Goal: Task Accomplishment & Management: Manage account settings

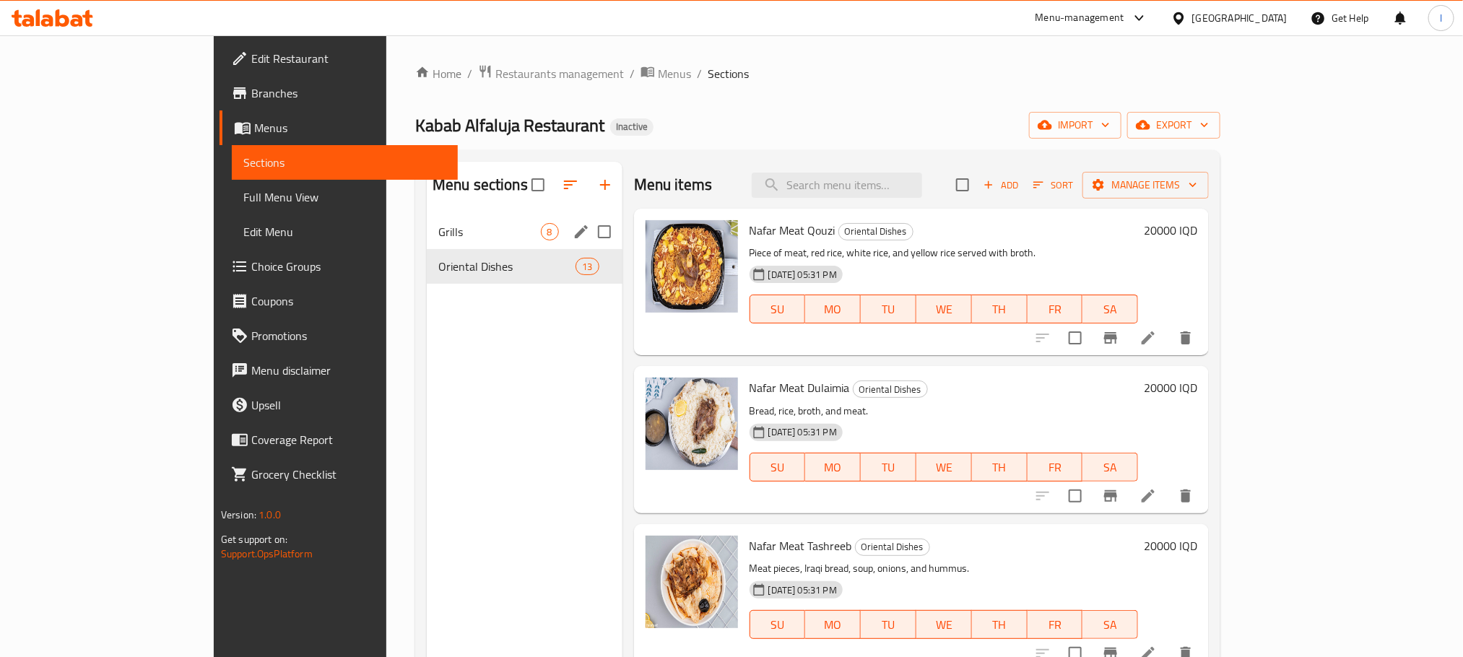
click at [438, 235] on span "Grills" at bounding box center [489, 231] width 103 height 17
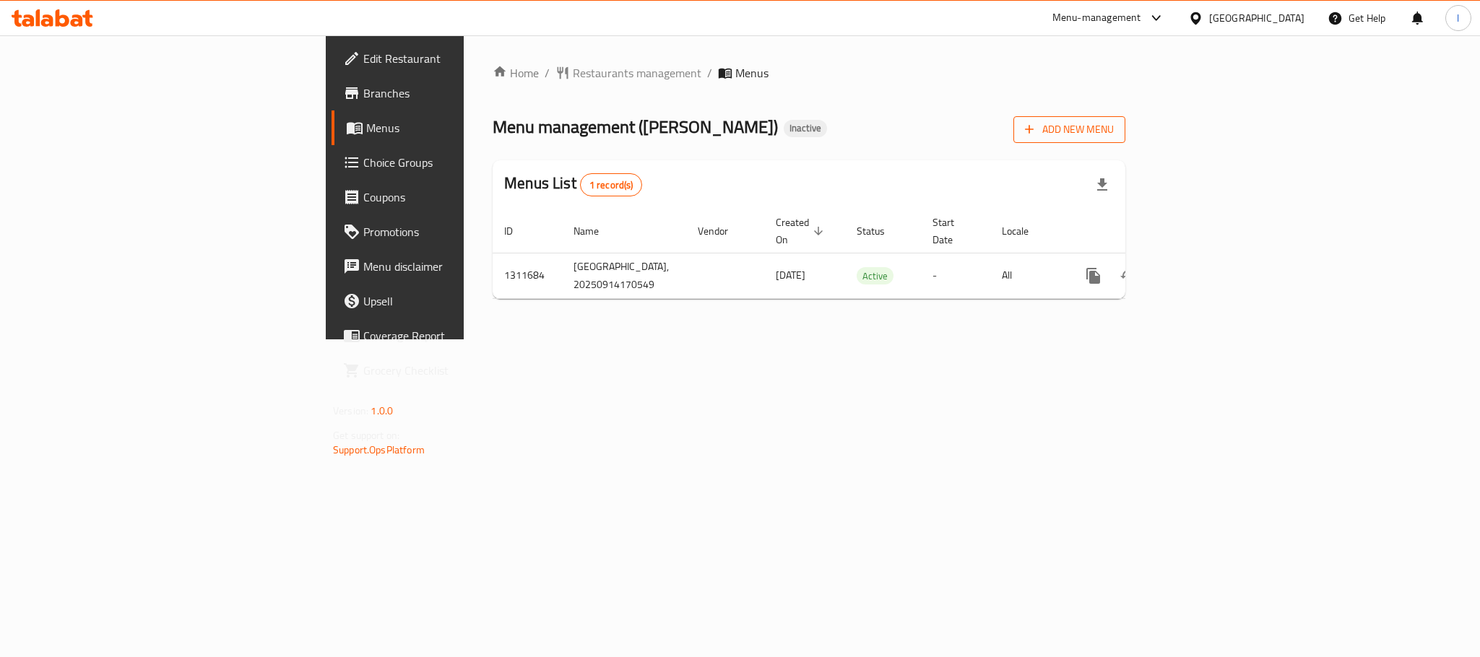
click at [1114, 131] on span "Add New Menu" at bounding box center [1069, 130] width 89 height 18
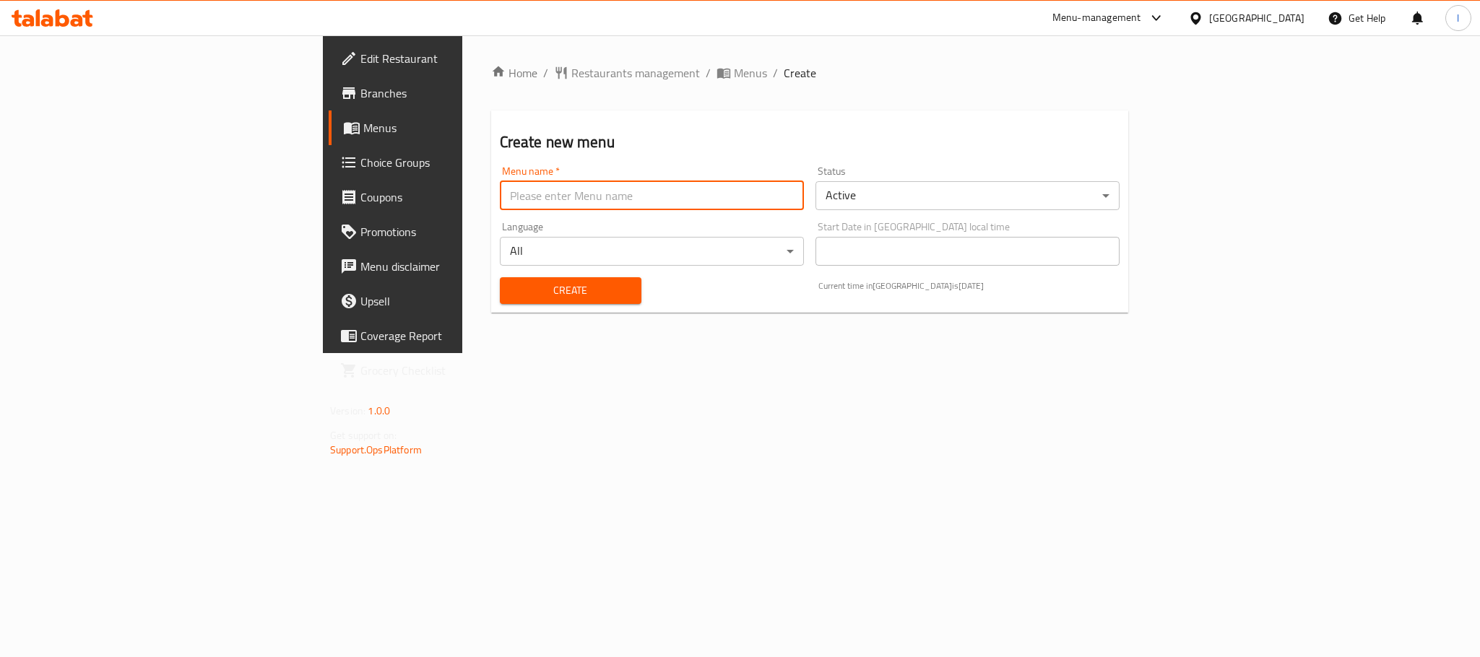
click at [513, 197] on input "text" at bounding box center [652, 195] width 304 height 29
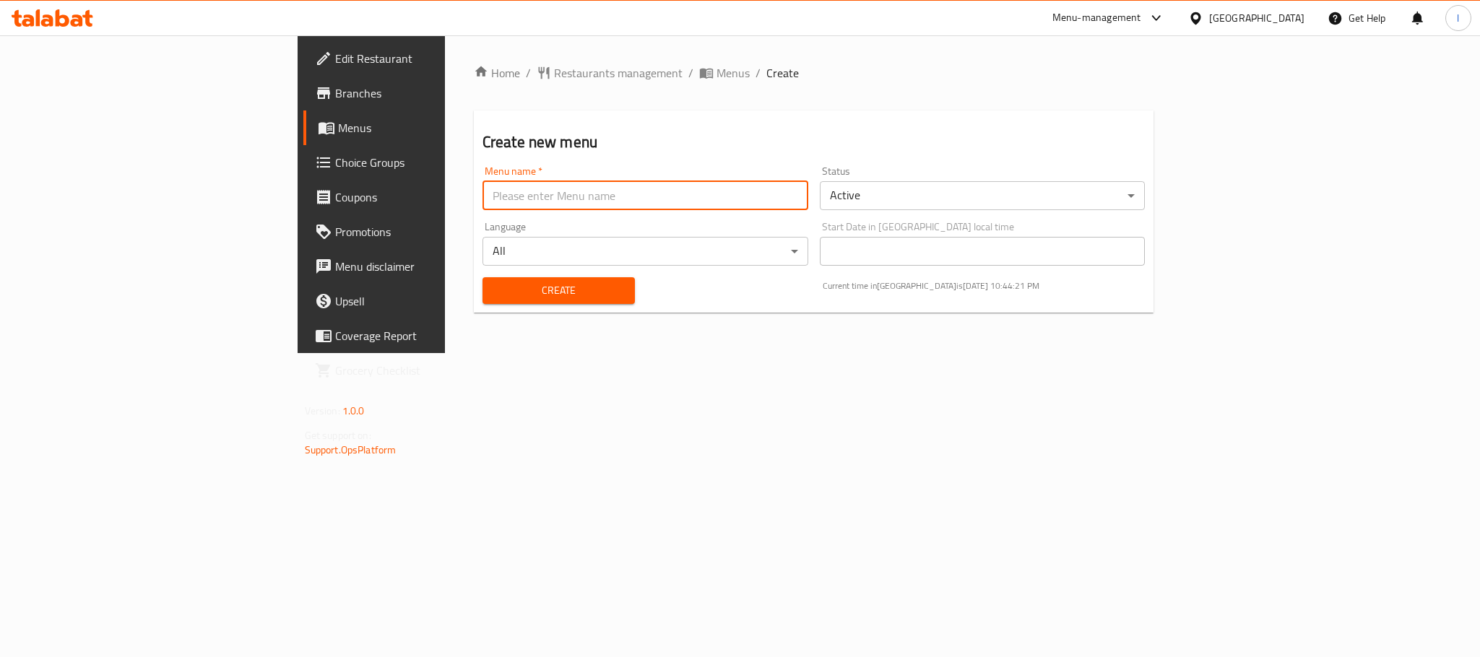
type input "Lavan"
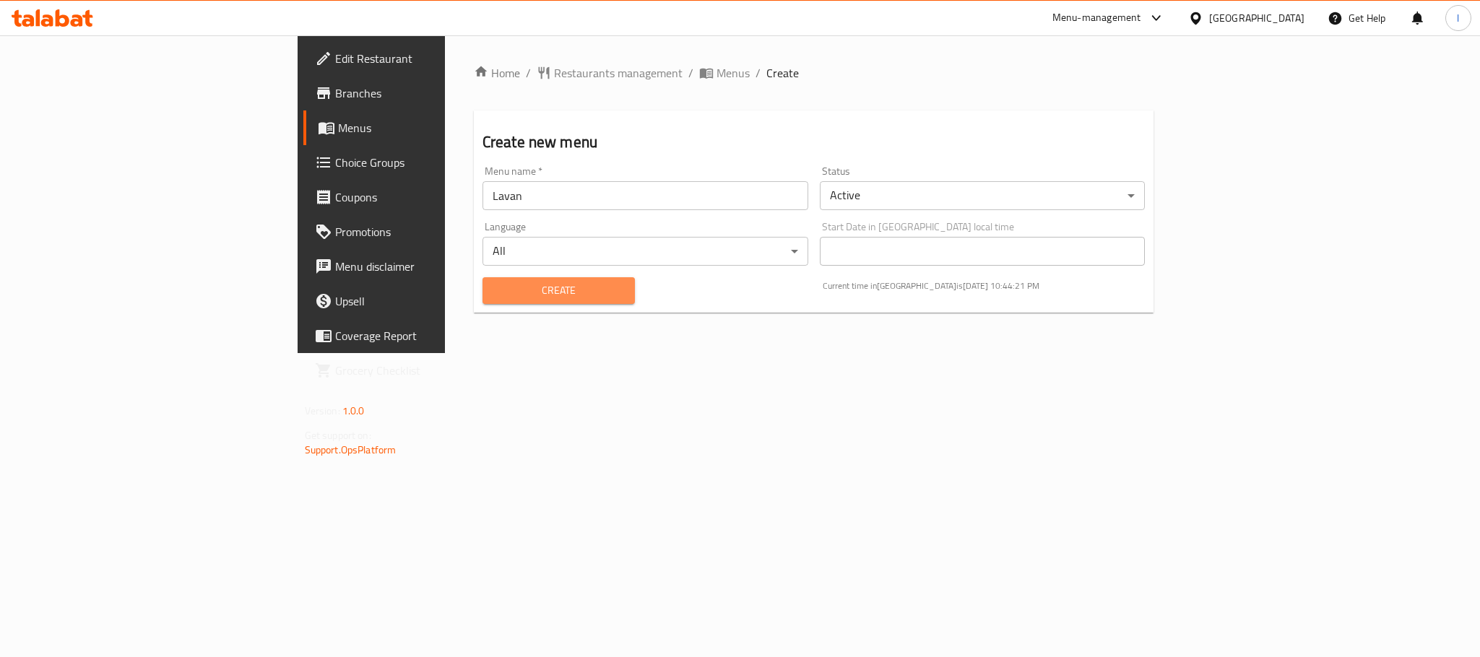
click at [494, 288] on span "Create" at bounding box center [558, 291] width 129 height 18
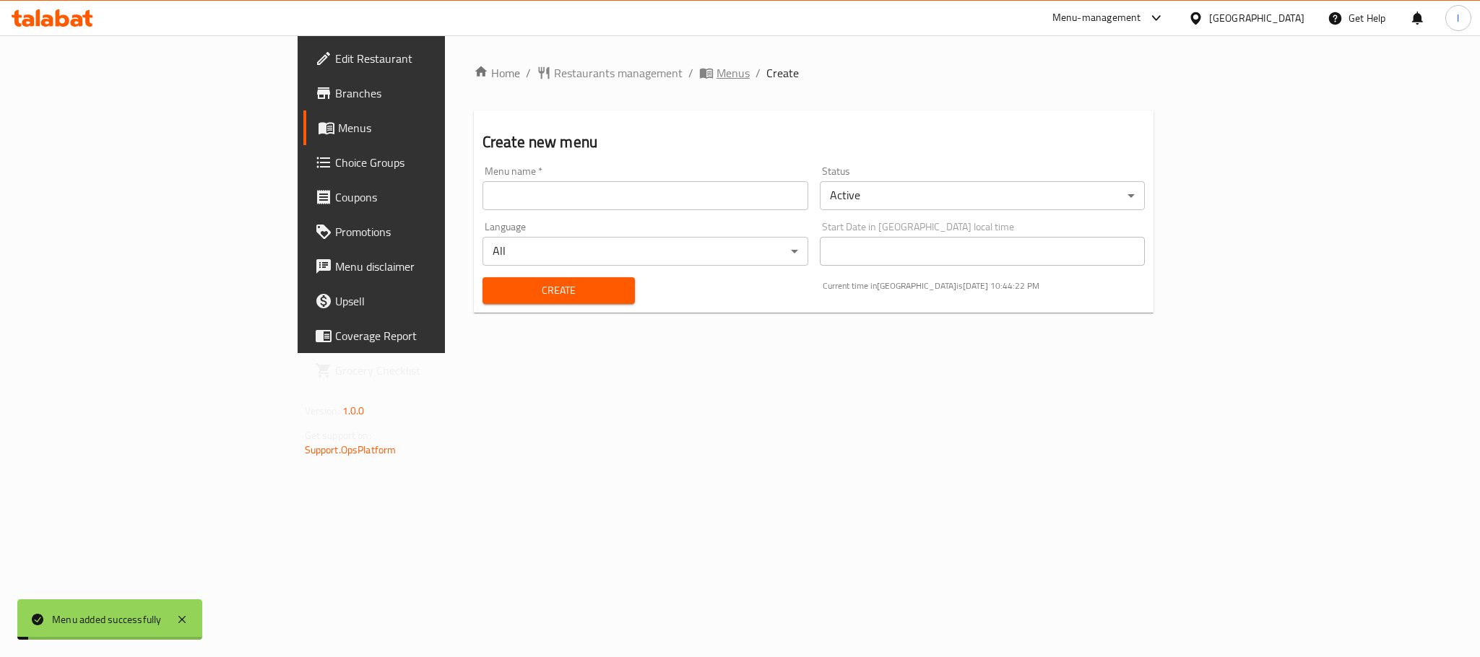
click at [716, 69] on span "Menus" at bounding box center [732, 72] width 33 height 17
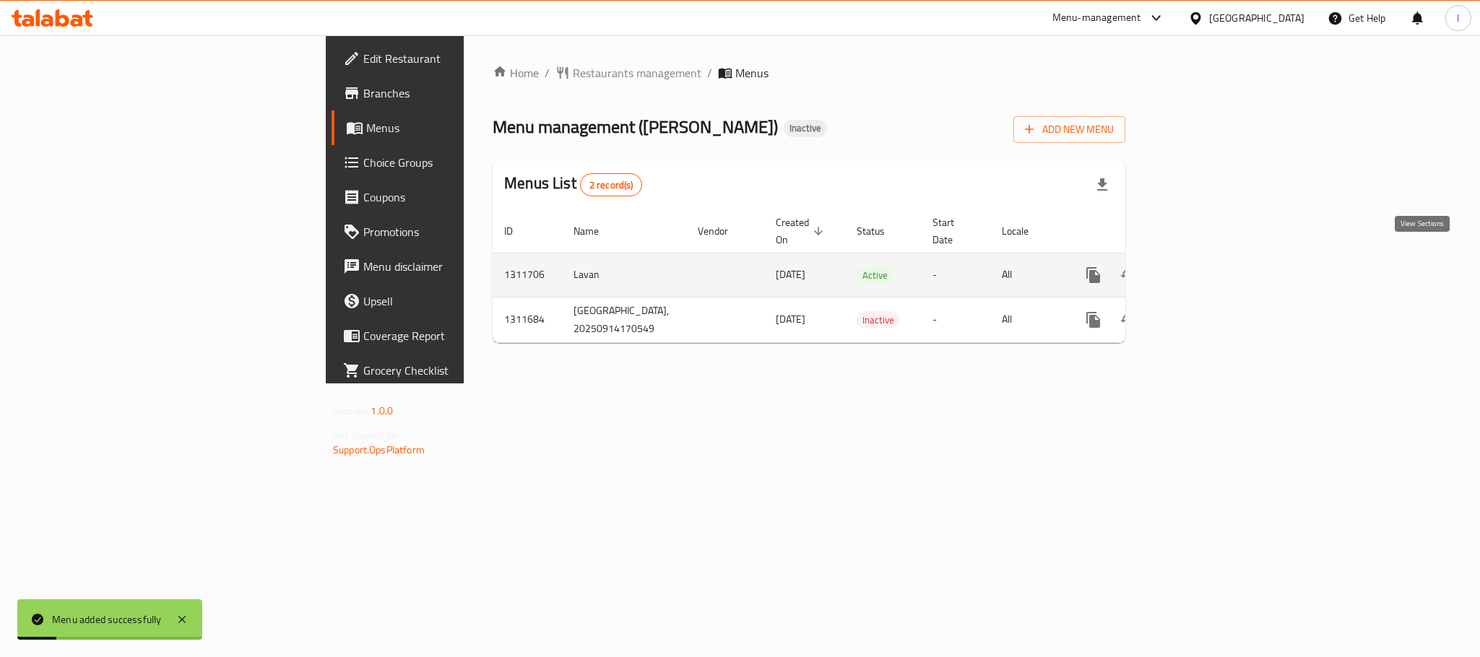
click at [1215, 258] on link "enhanced table" at bounding box center [1197, 275] width 35 height 35
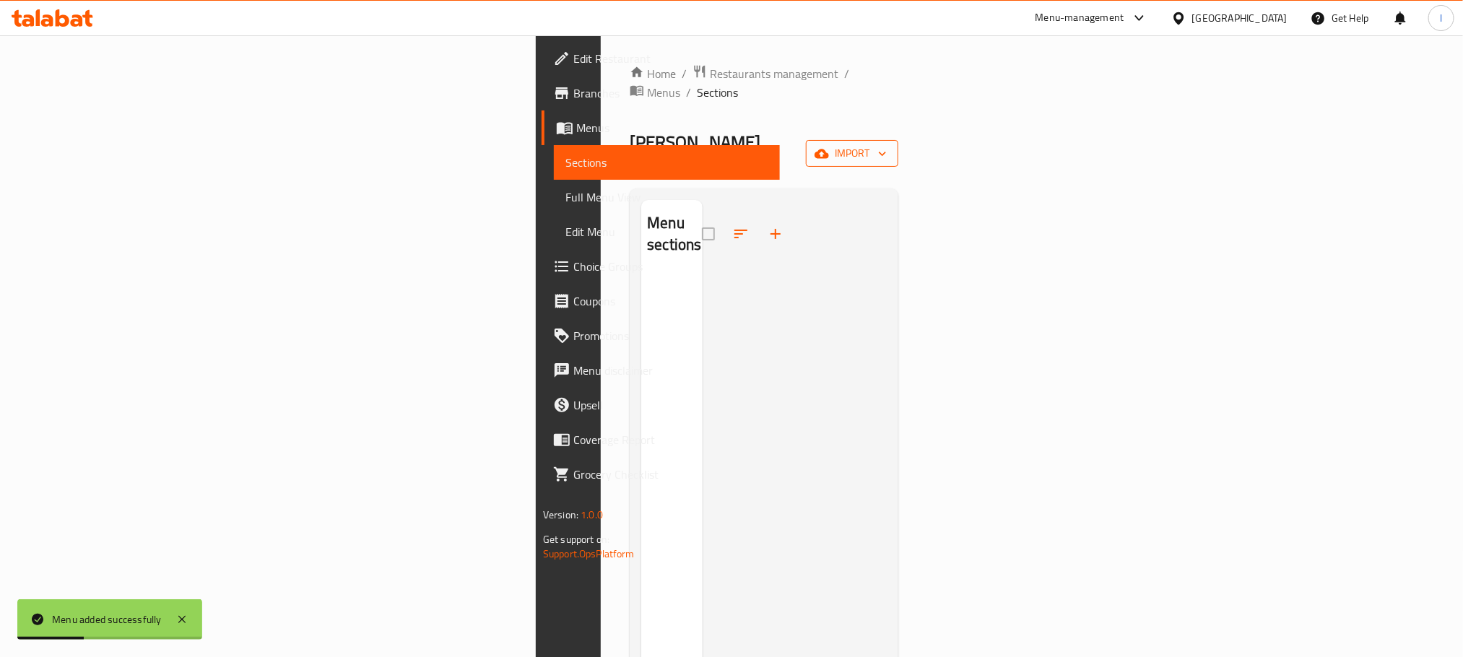
click at [887, 144] on span "import" at bounding box center [852, 153] width 69 height 18
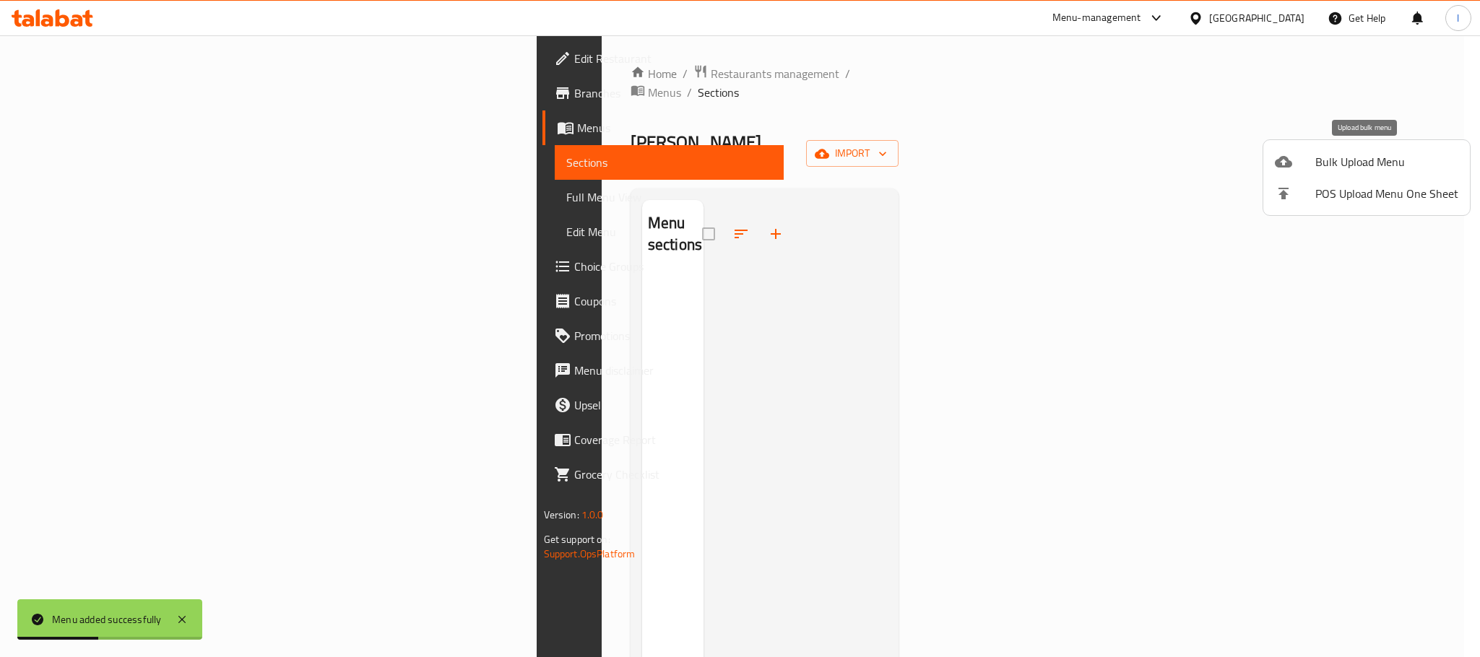
click at [1294, 156] on div at bounding box center [1295, 161] width 40 height 17
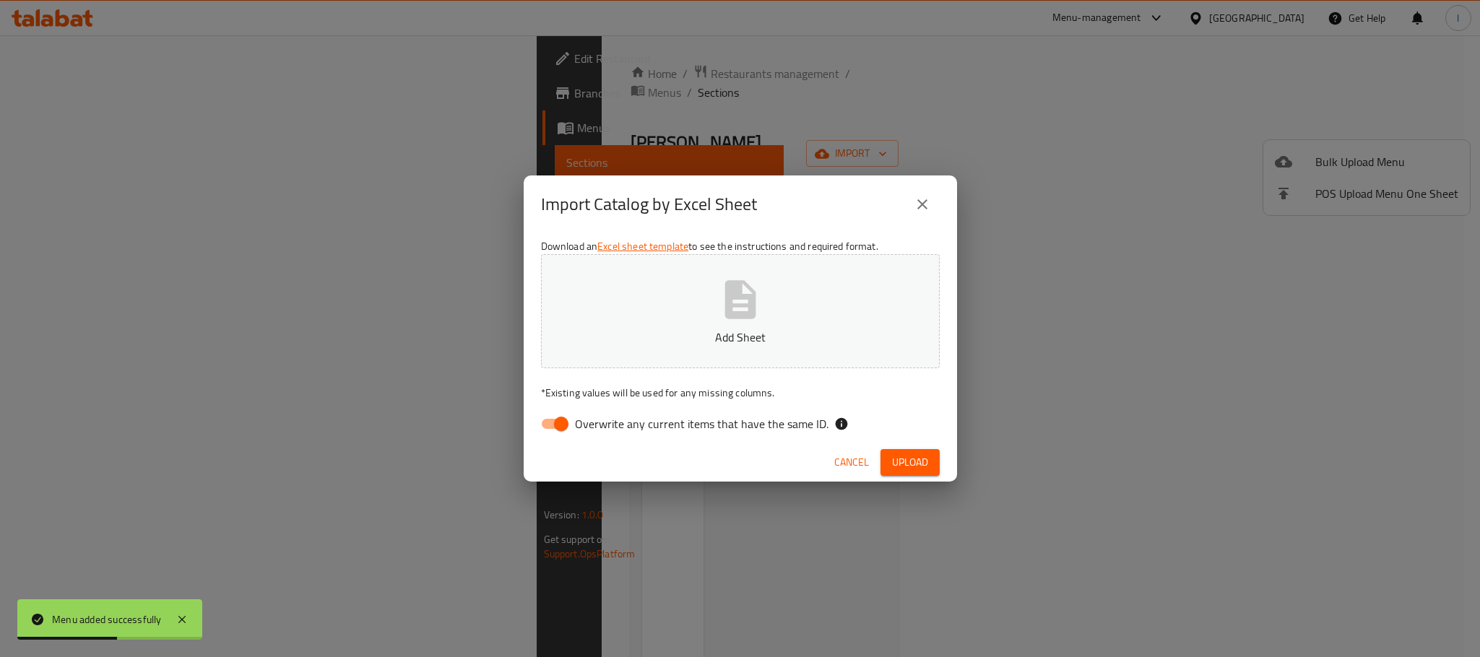
click at [559, 421] on input "Overwrite any current items that have the same ID." at bounding box center [561, 423] width 82 height 27
checkbox input "false"
click at [724, 316] on icon "button" at bounding box center [740, 300] width 46 height 46
click at [903, 468] on span "Upload" at bounding box center [910, 463] width 36 height 18
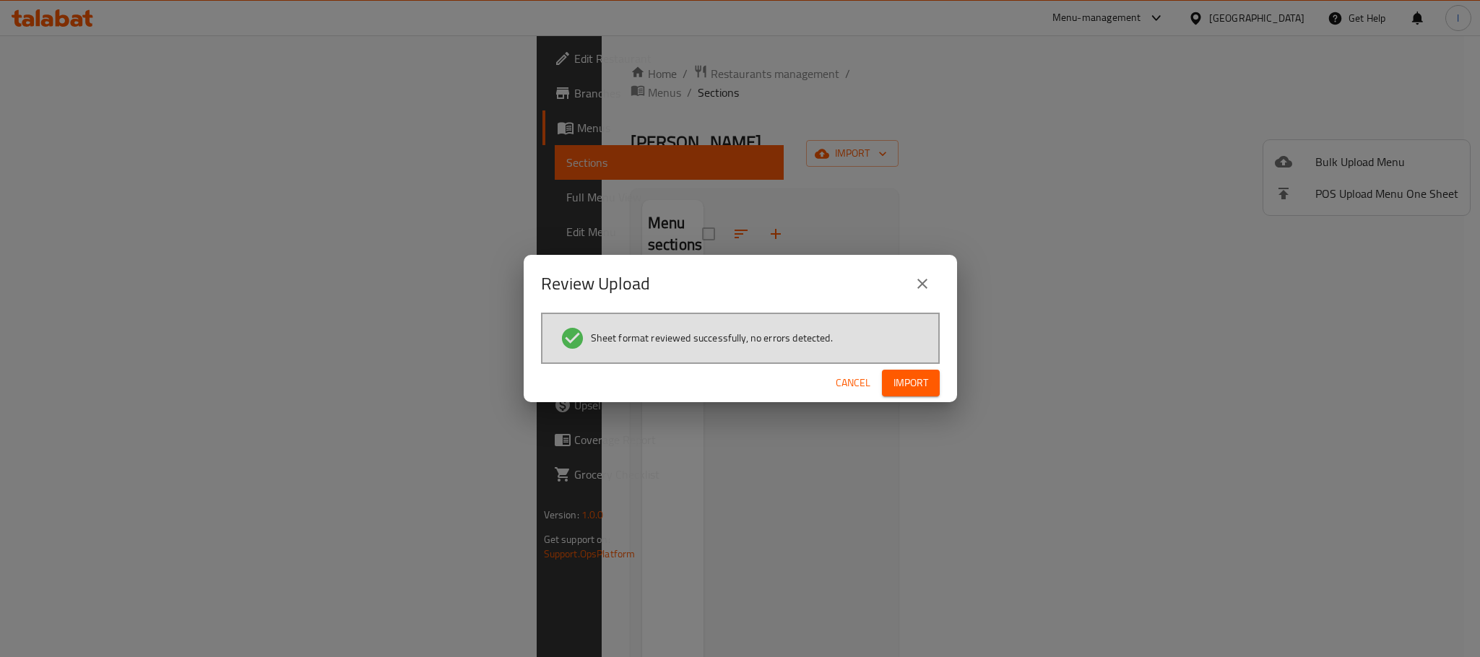
click at [891, 370] on button "Import" at bounding box center [911, 383] width 58 height 27
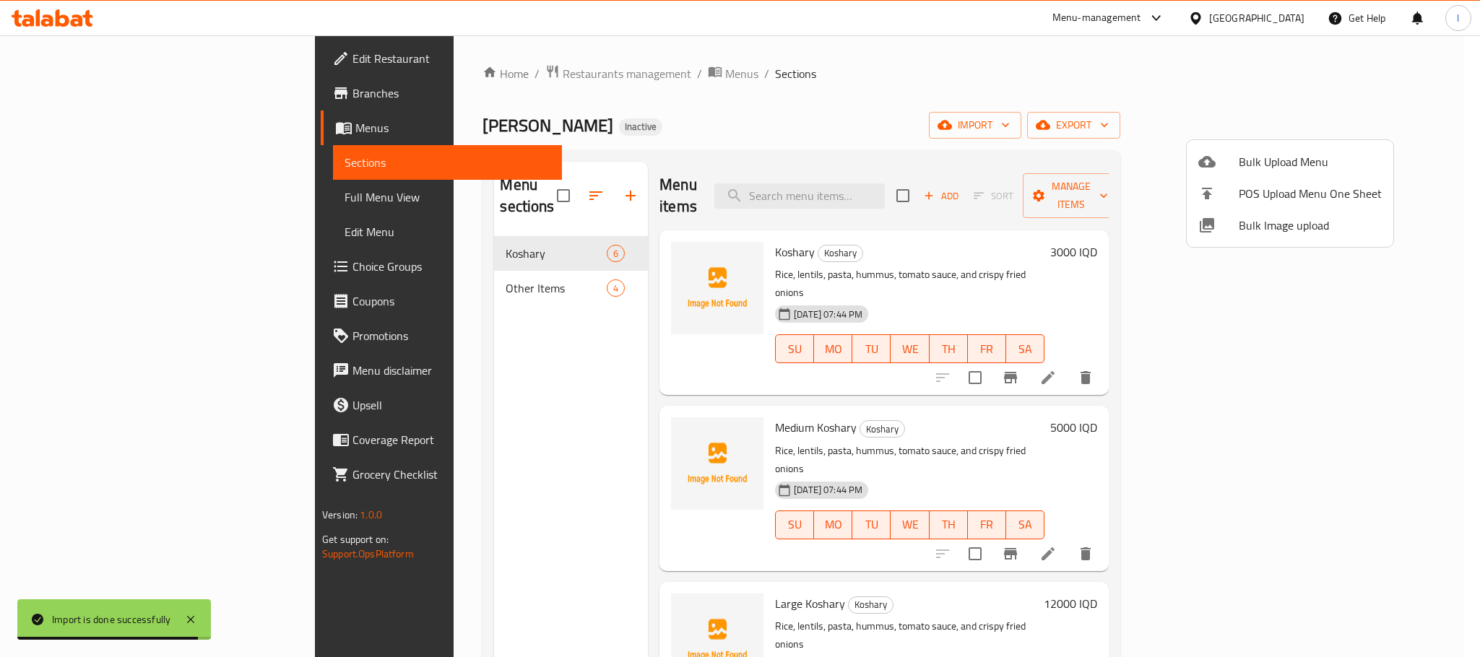
click at [870, 26] on div at bounding box center [740, 328] width 1480 height 657
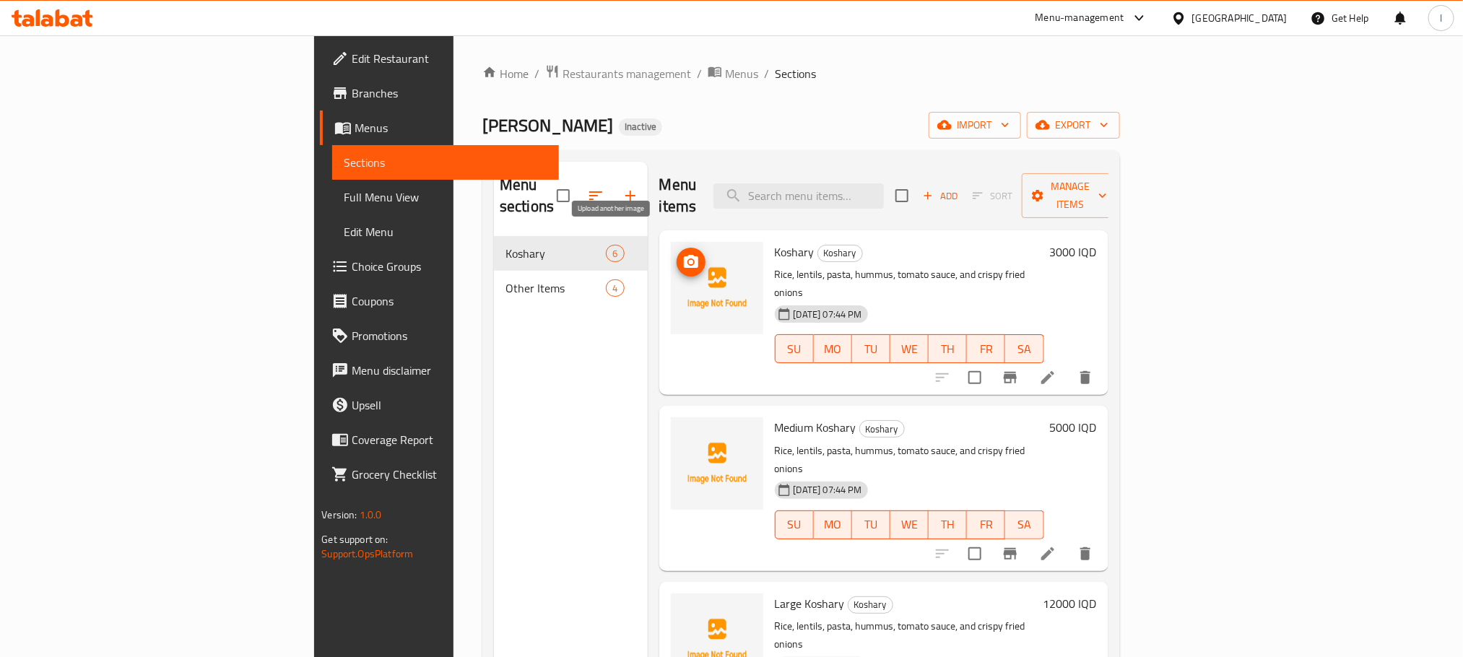
click at [682, 253] on icon "upload picture" at bounding box center [690, 261] width 17 height 17
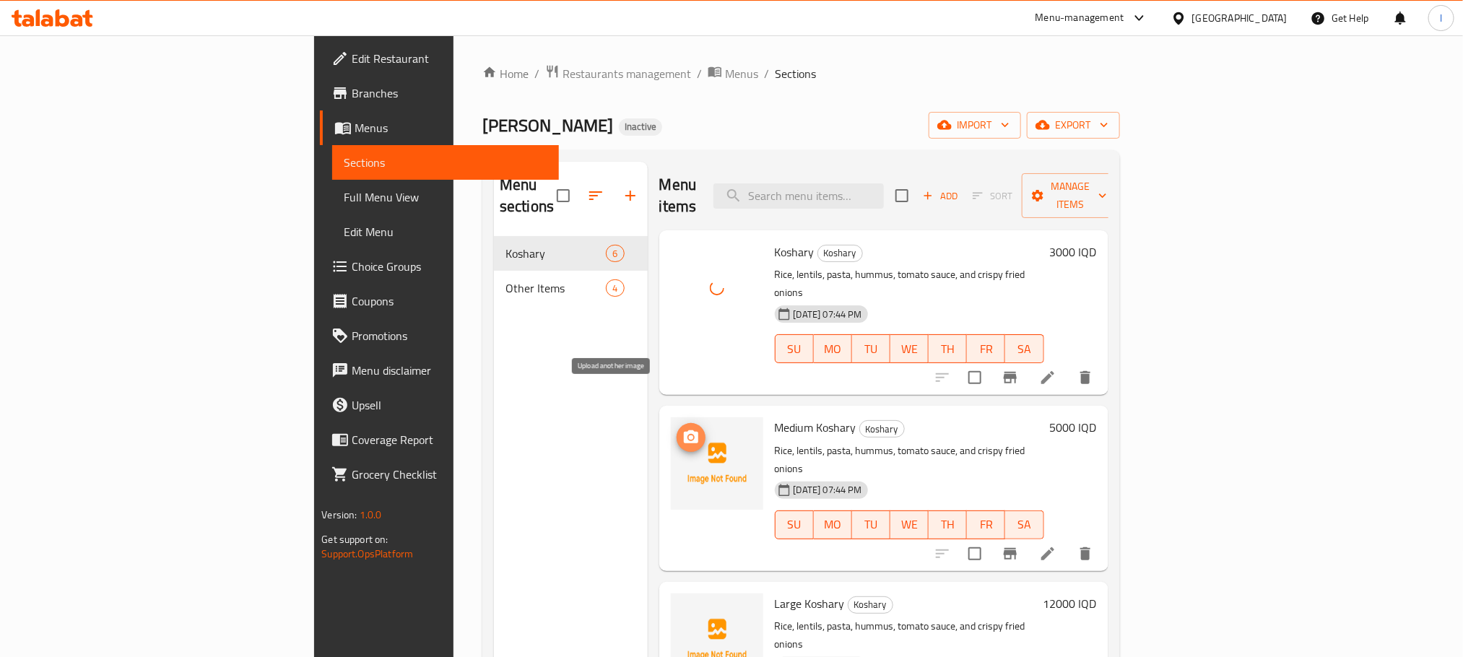
click at [682, 429] on icon "upload picture" at bounding box center [690, 437] width 17 height 17
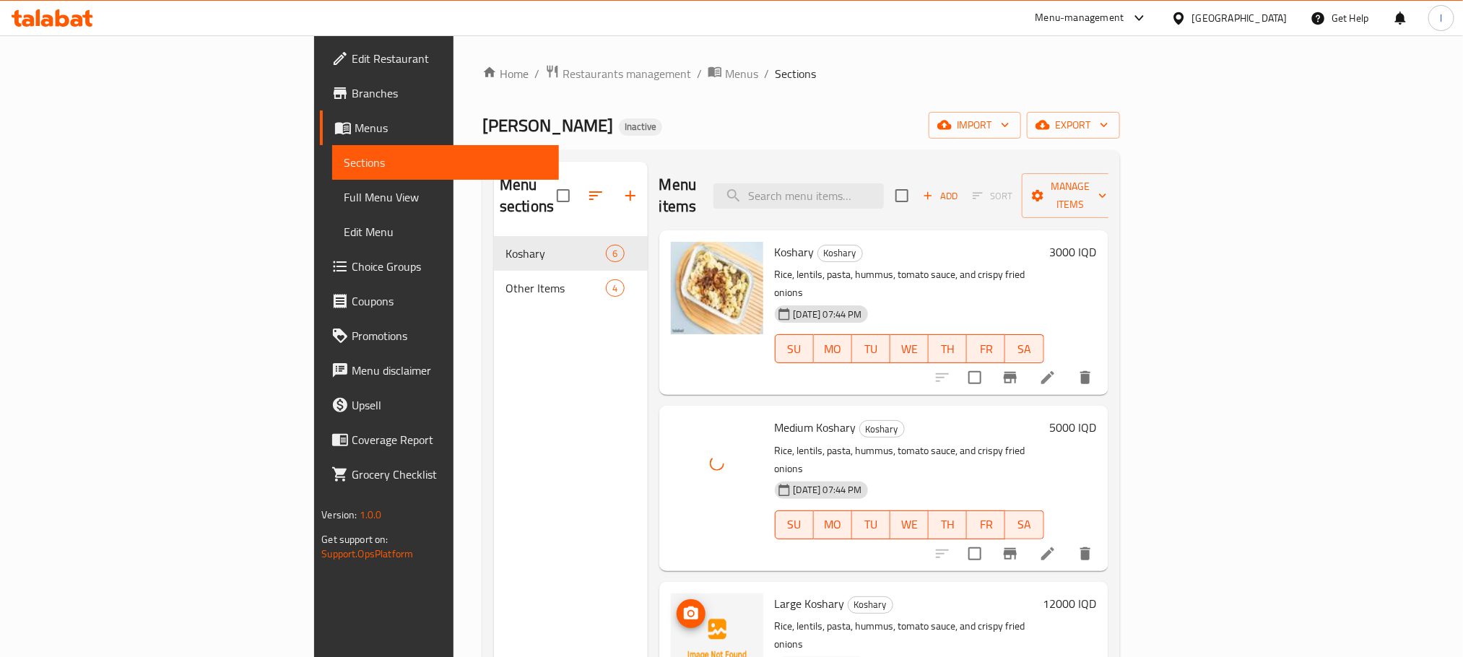
click at [682, 605] on icon "upload picture" at bounding box center [690, 613] width 17 height 17
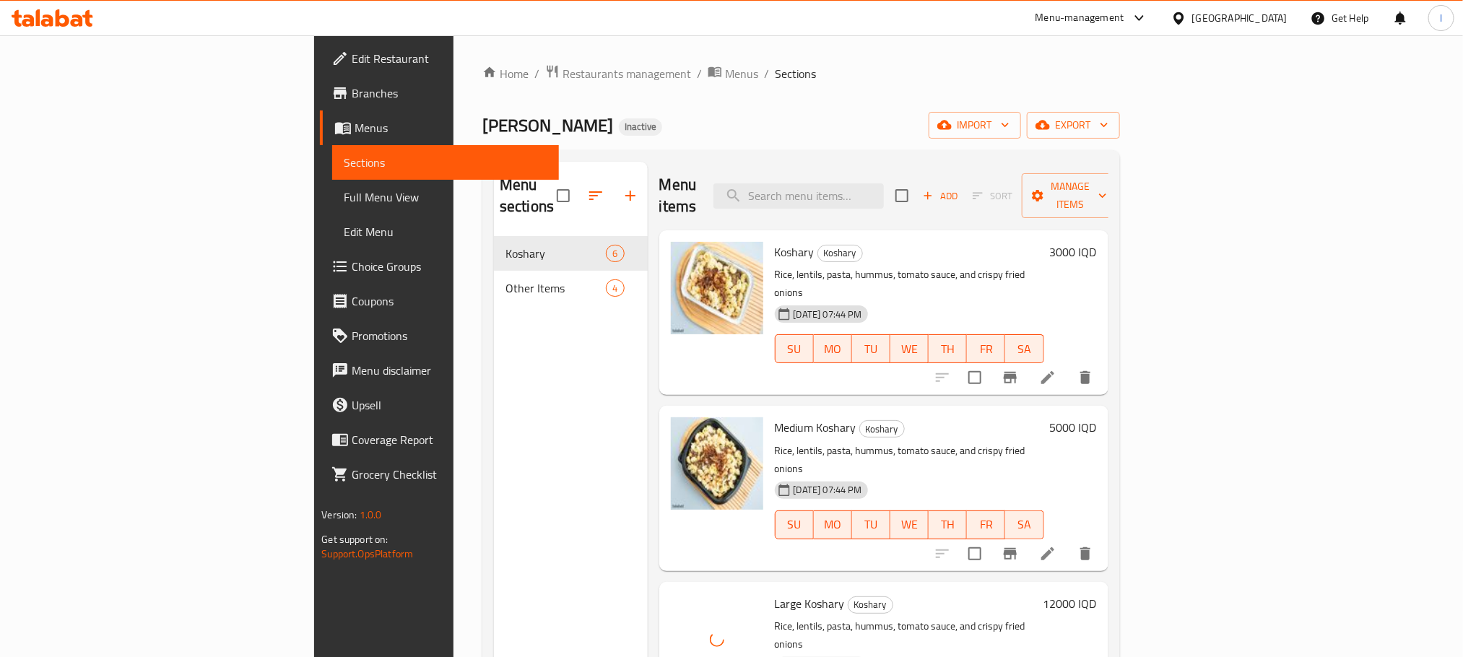
scroll to position [325, 0]
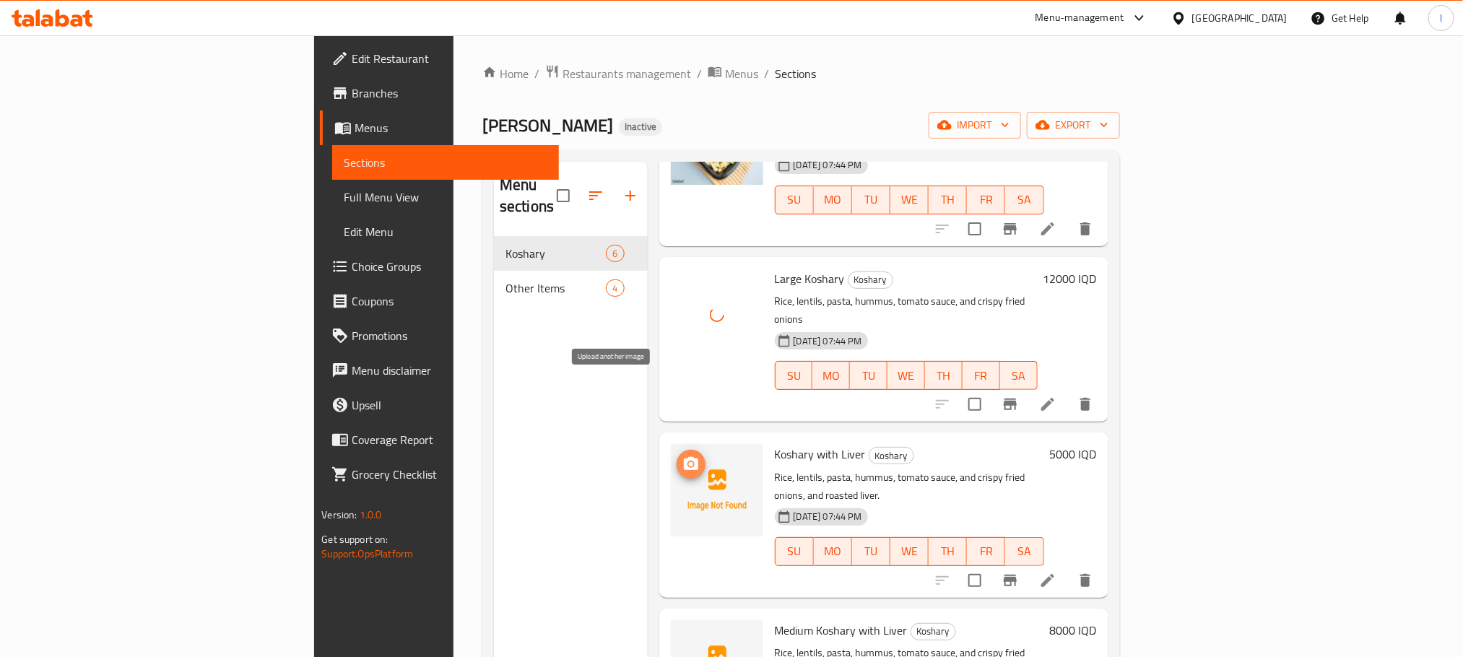
click at [682, 456] on icon "upload picture" at bounding box center [690, 464] width 17 height 17
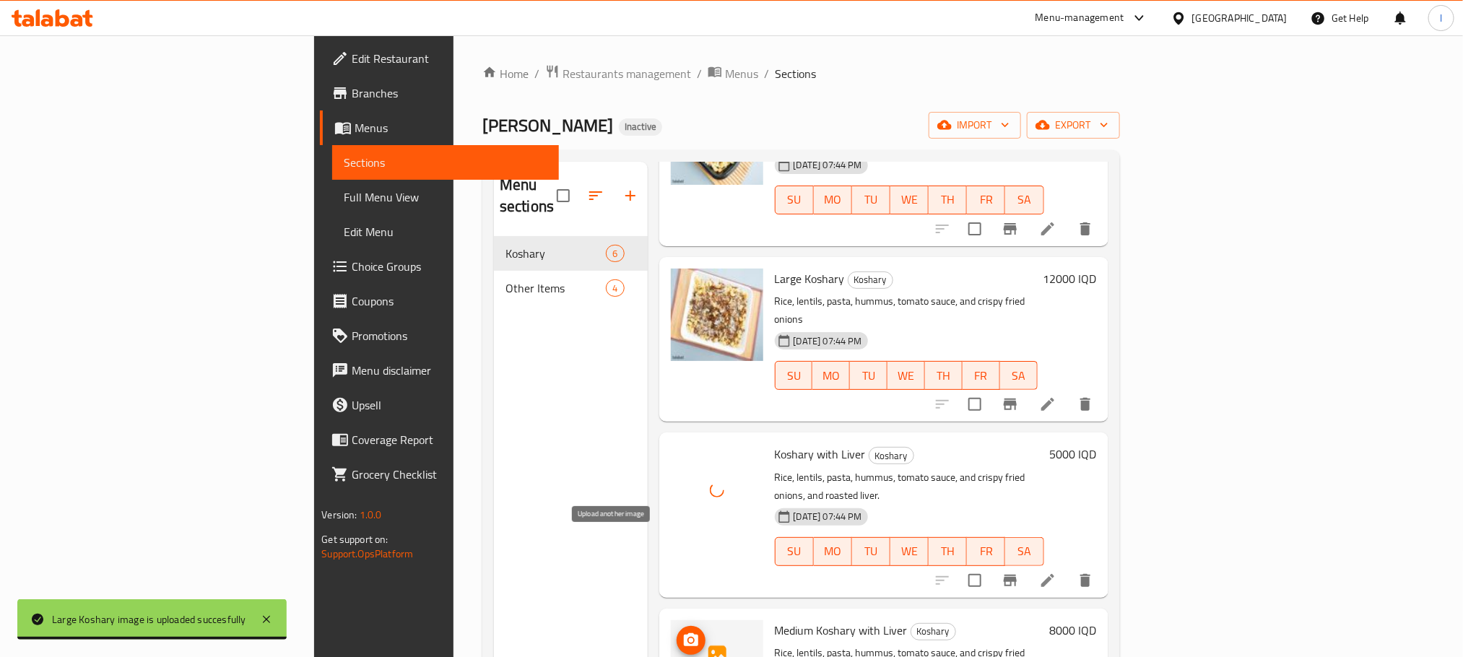
click at [684, 633] on icon "upload picture" at bounding box center [691, 639] width 14 height 13
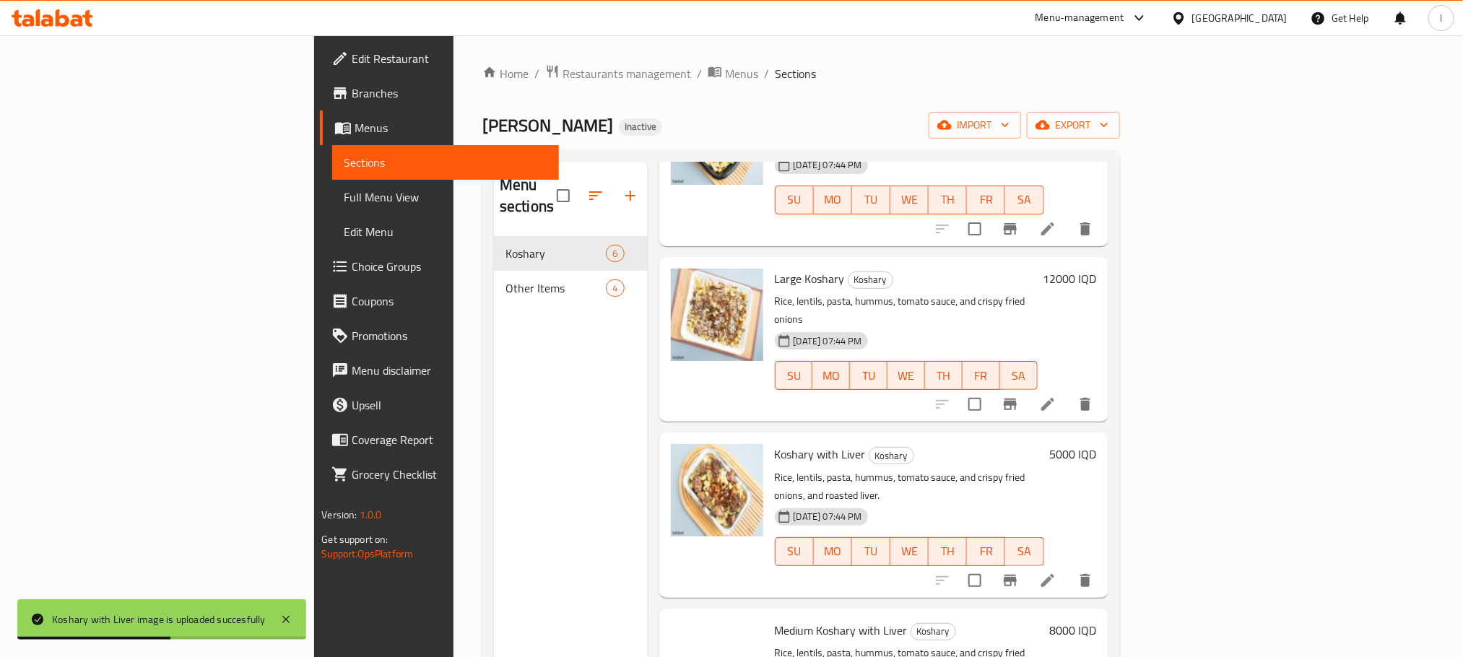
scroll to position [202, 0]
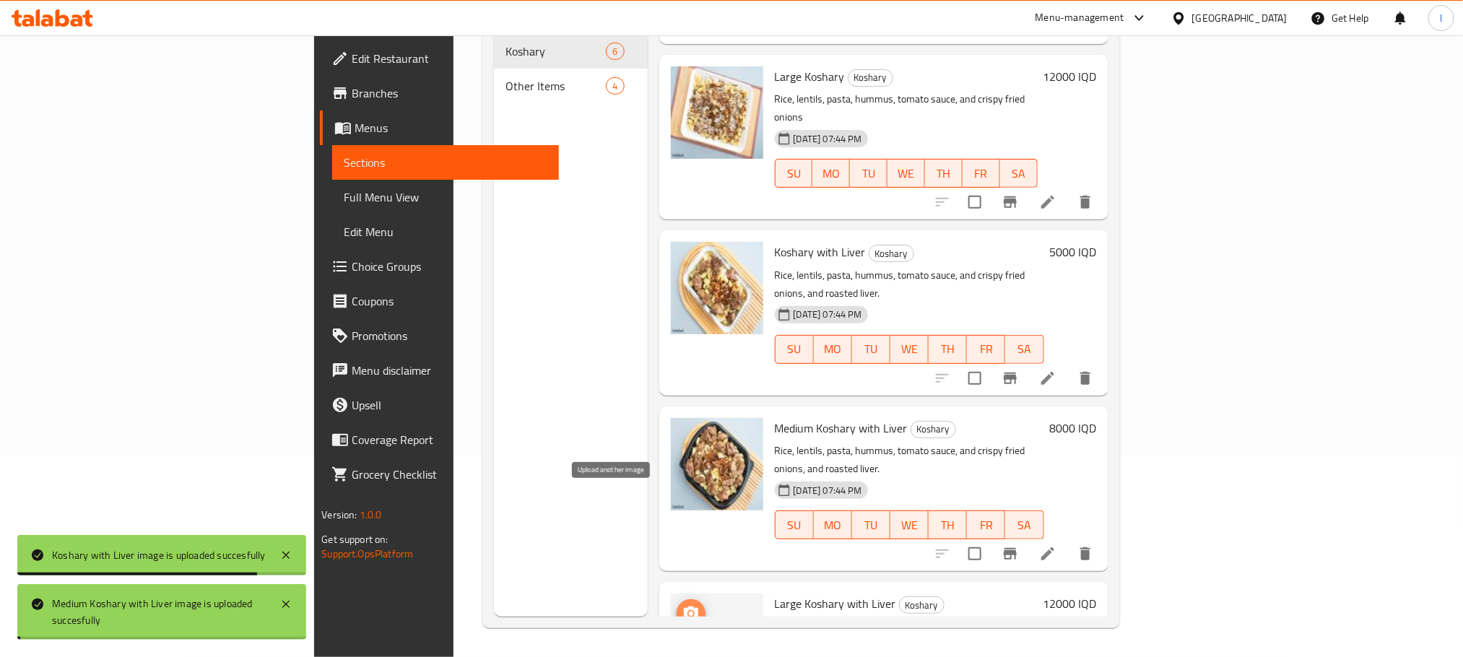
click at [682, 605] on icon "upload picture" at bounding box center [690, 613] width 17 height 17
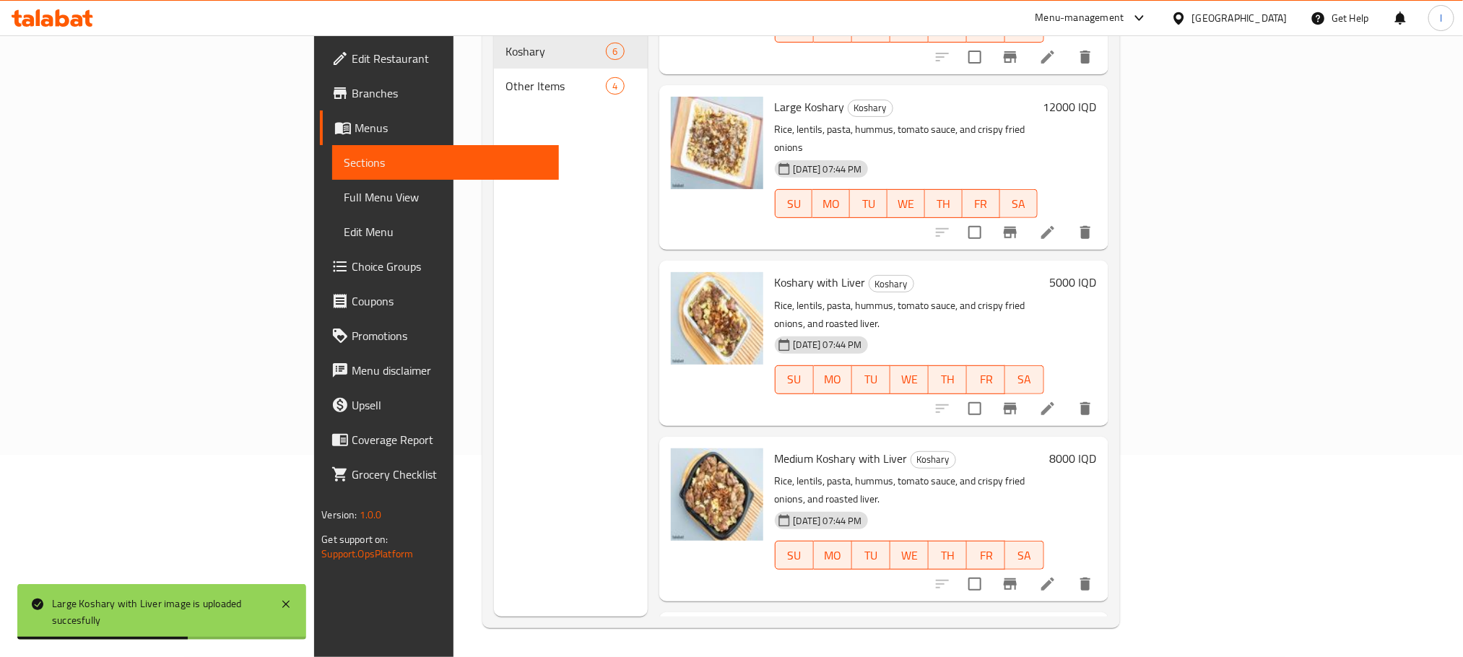
scroll to position [325, 0]
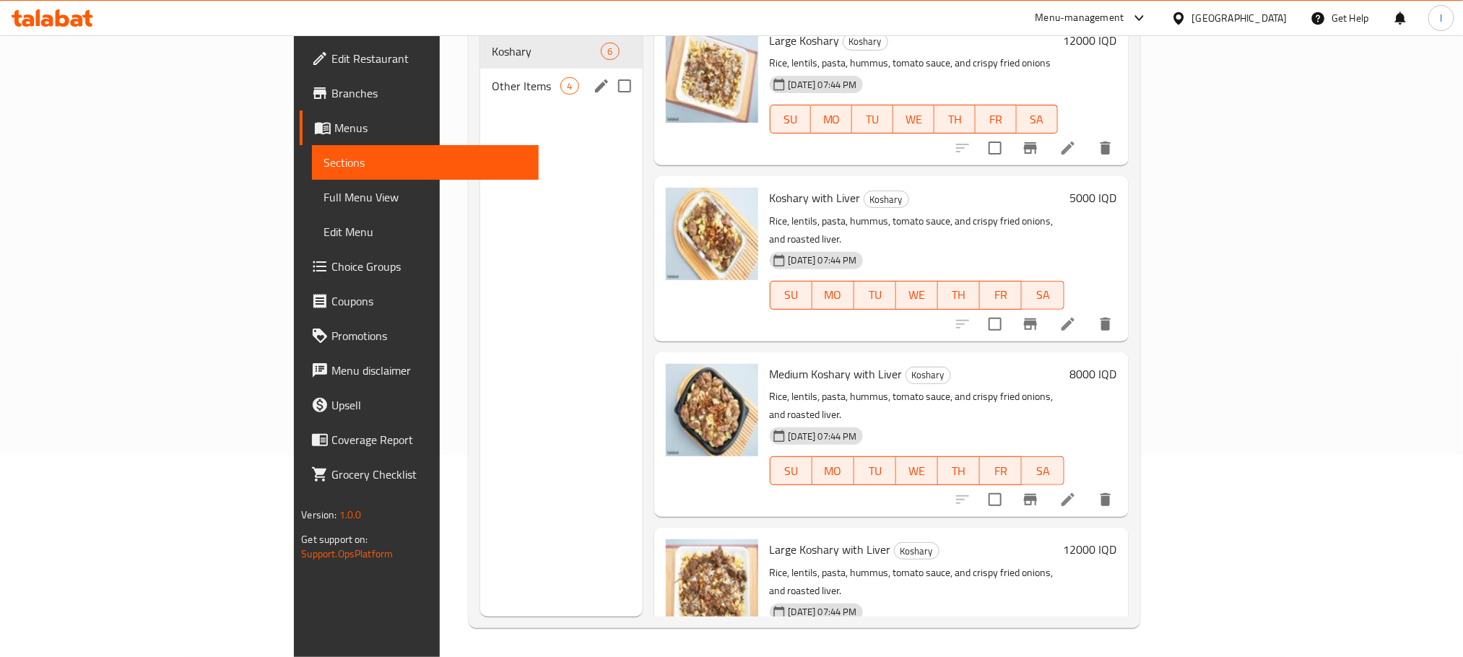
click at [480, 74] on div "Other Items 4" at bounding box center [561, 86] width 162 height 35
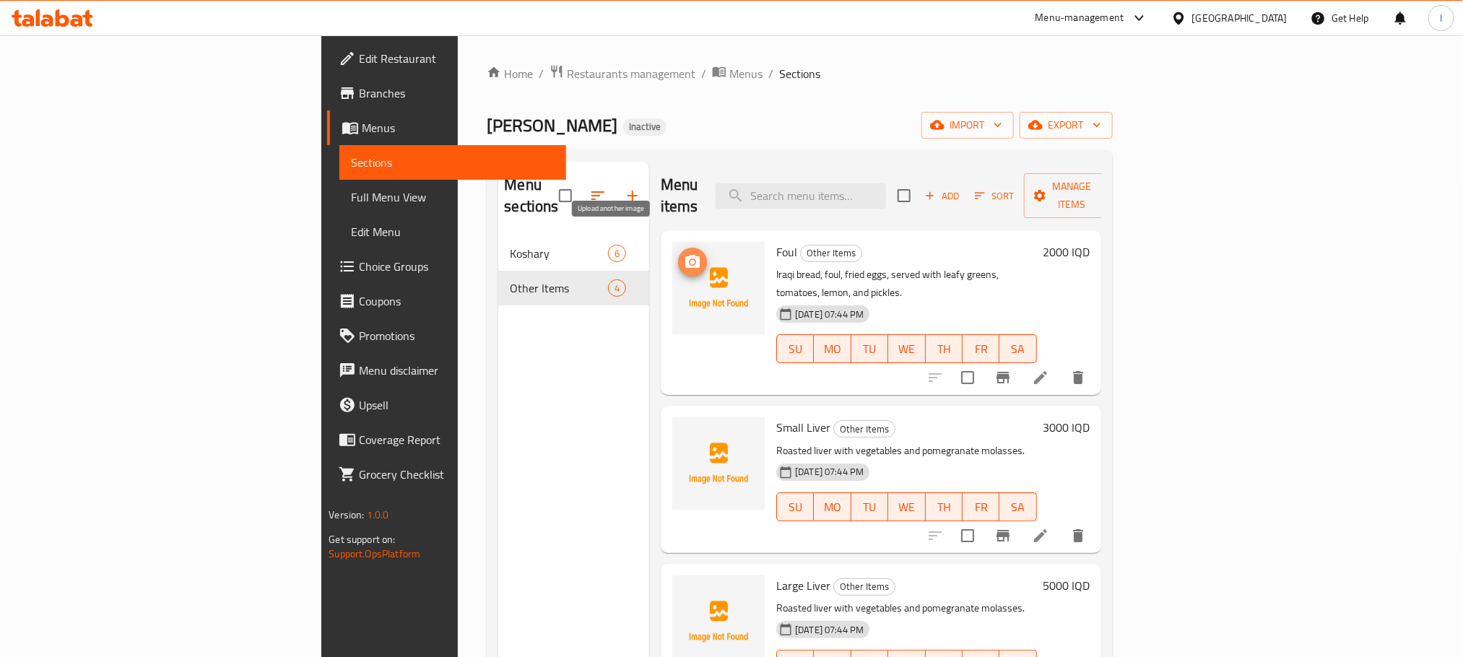
click at [684, 253] on icon "upload picture" at bounding box center [692, 261] width 17 height 17
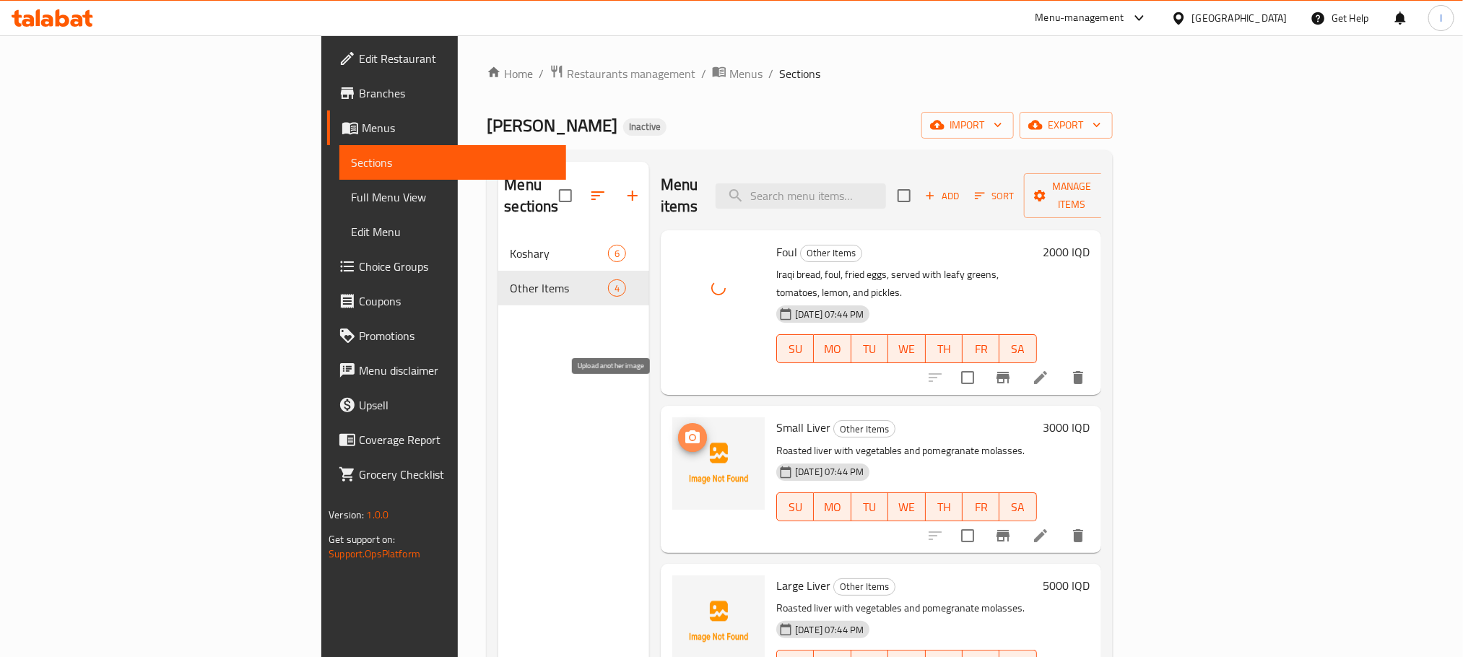
click at [685, 430] on icon "upload picture" at bounding box center [692, 436] width 14 height 13
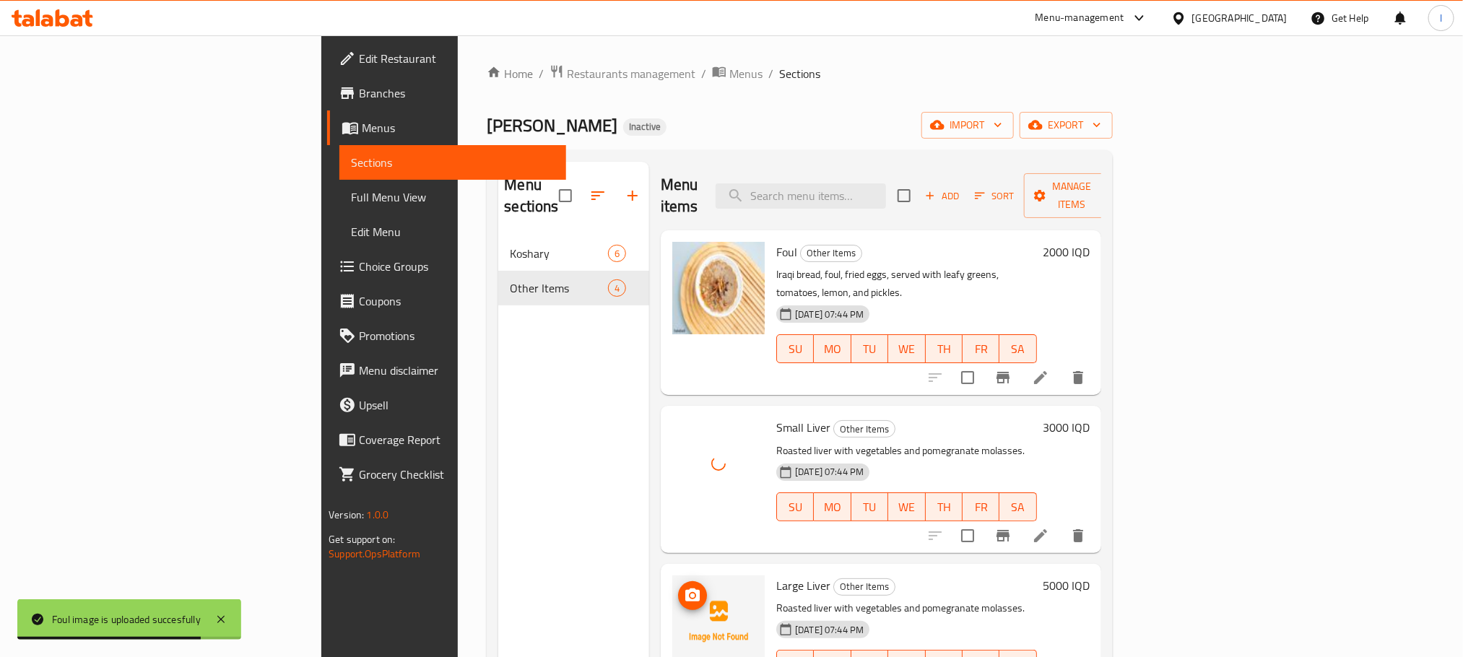
click at [684, 587] on icon "upload picture" at bounding box center [692, 595] width 17 height 17
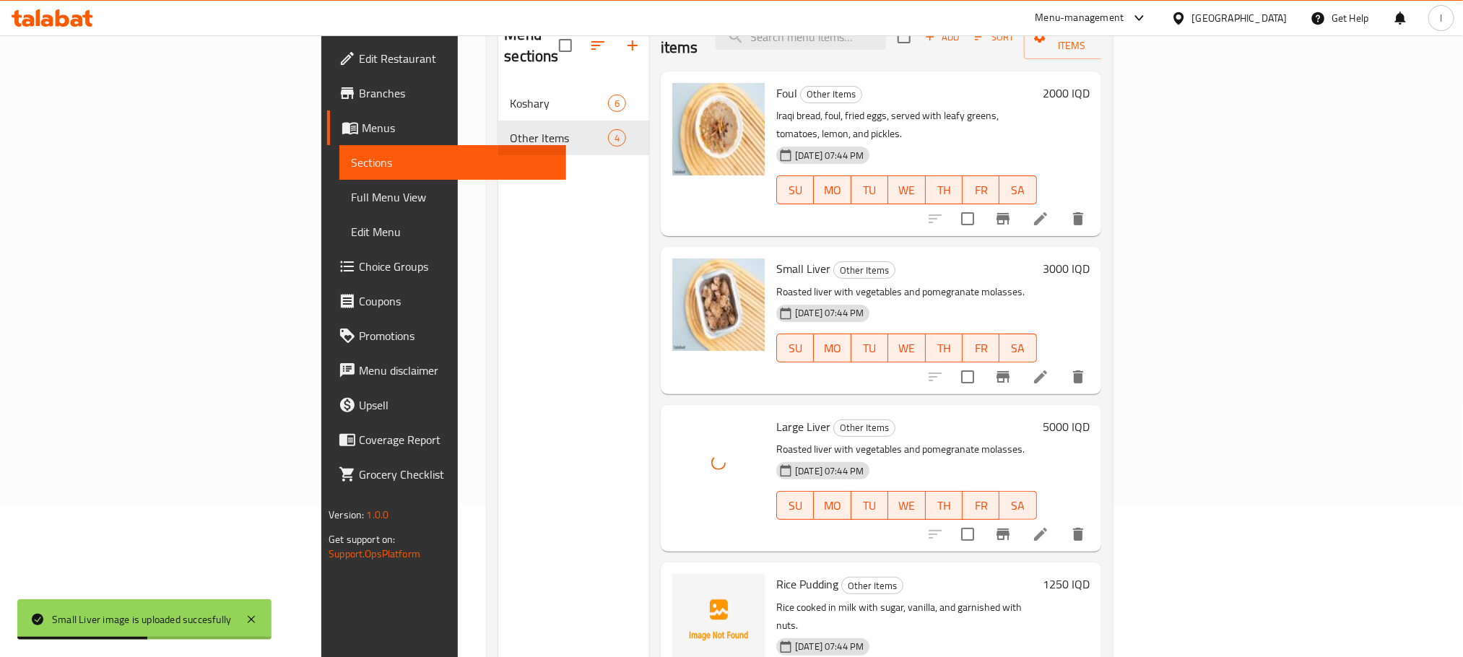
scroll to position [202, 0]
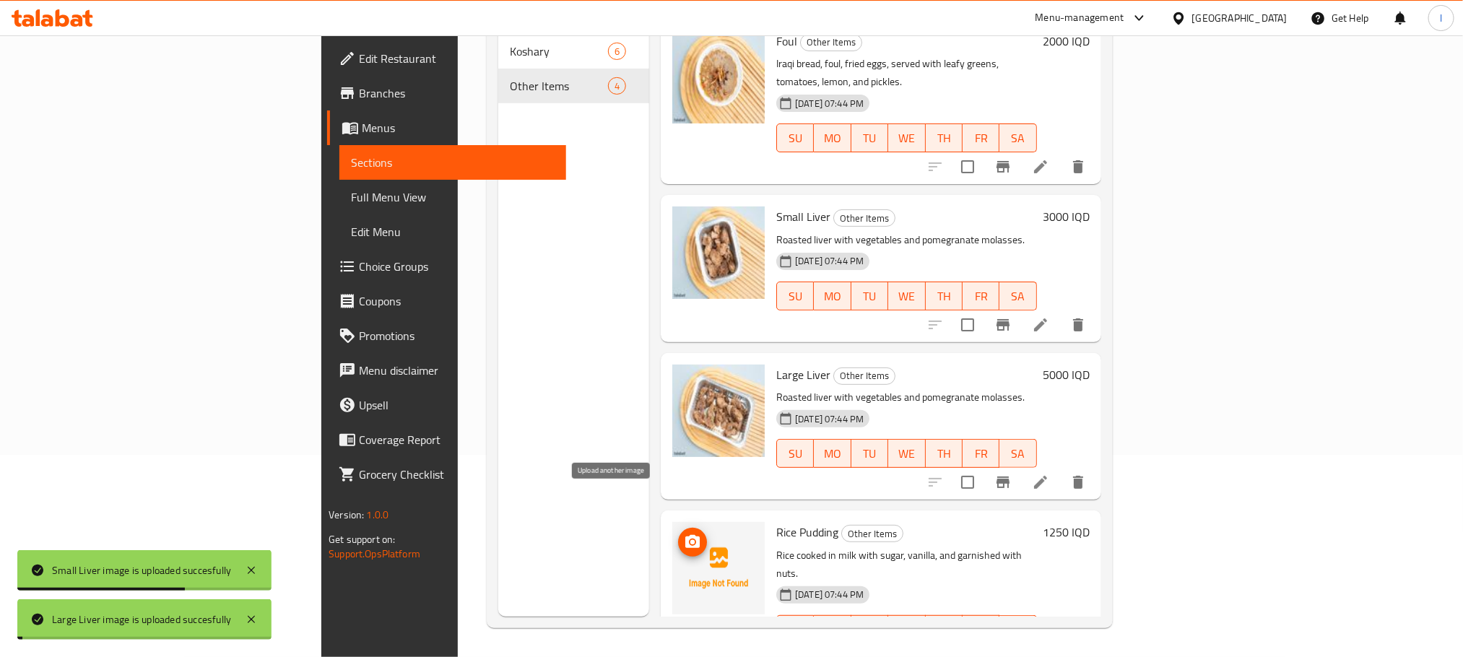
click at [684, 534] on icon "upload picture" at bounding box center [692, 542] width 17 height 17
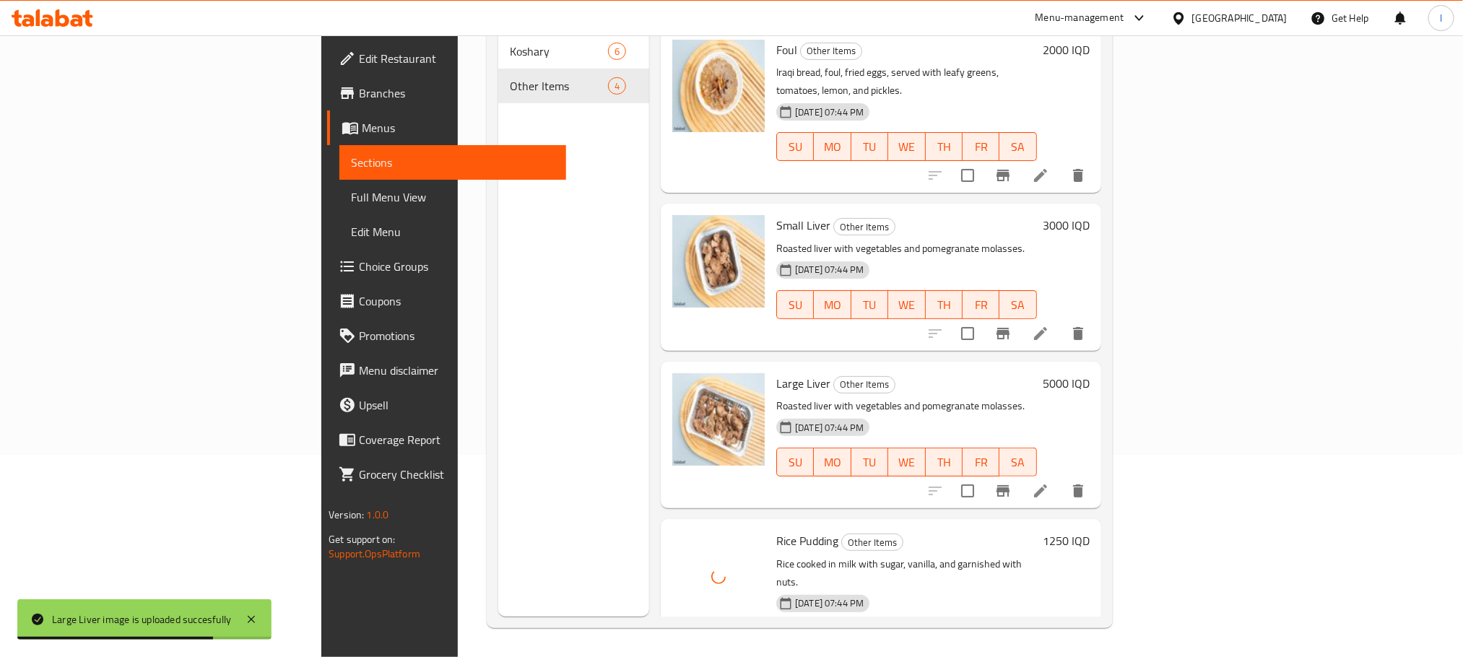
scroll to position [0, 0]
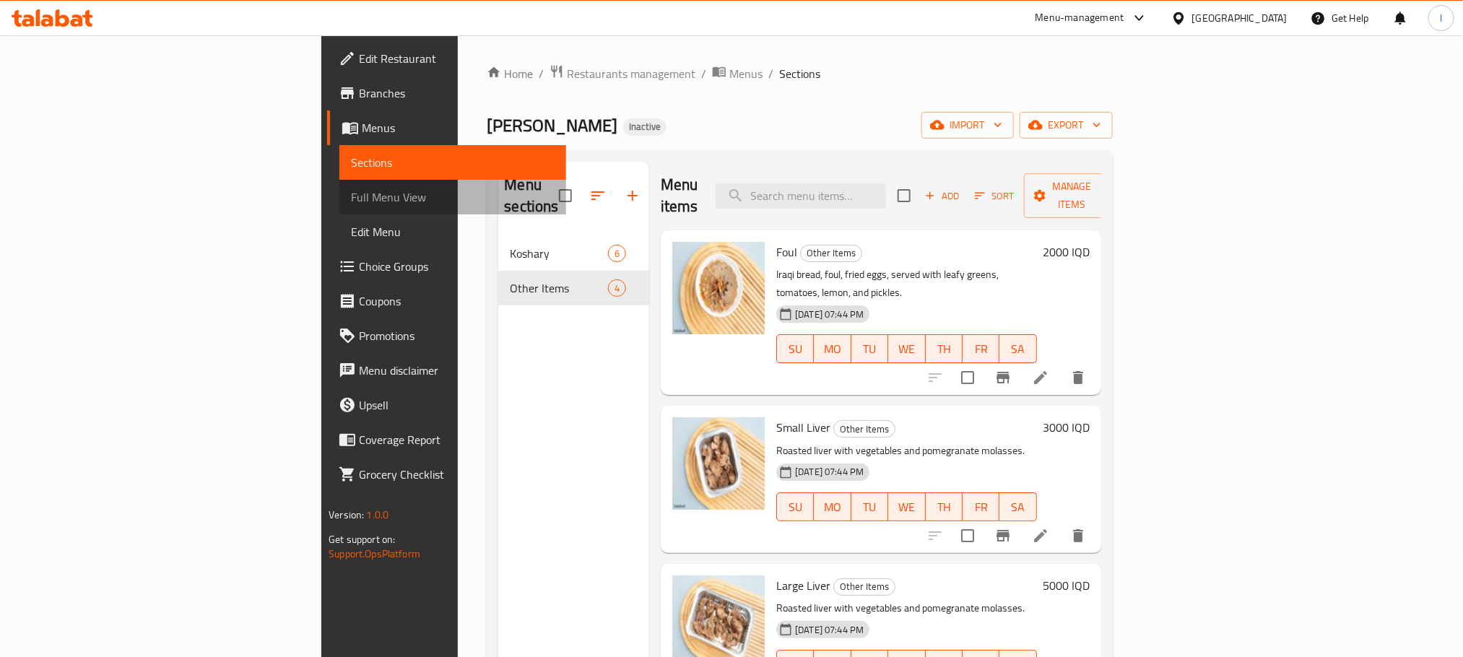
click at [351, 195] on span "Full Menu View" at bounding box center [452, 196] width 203 height 17
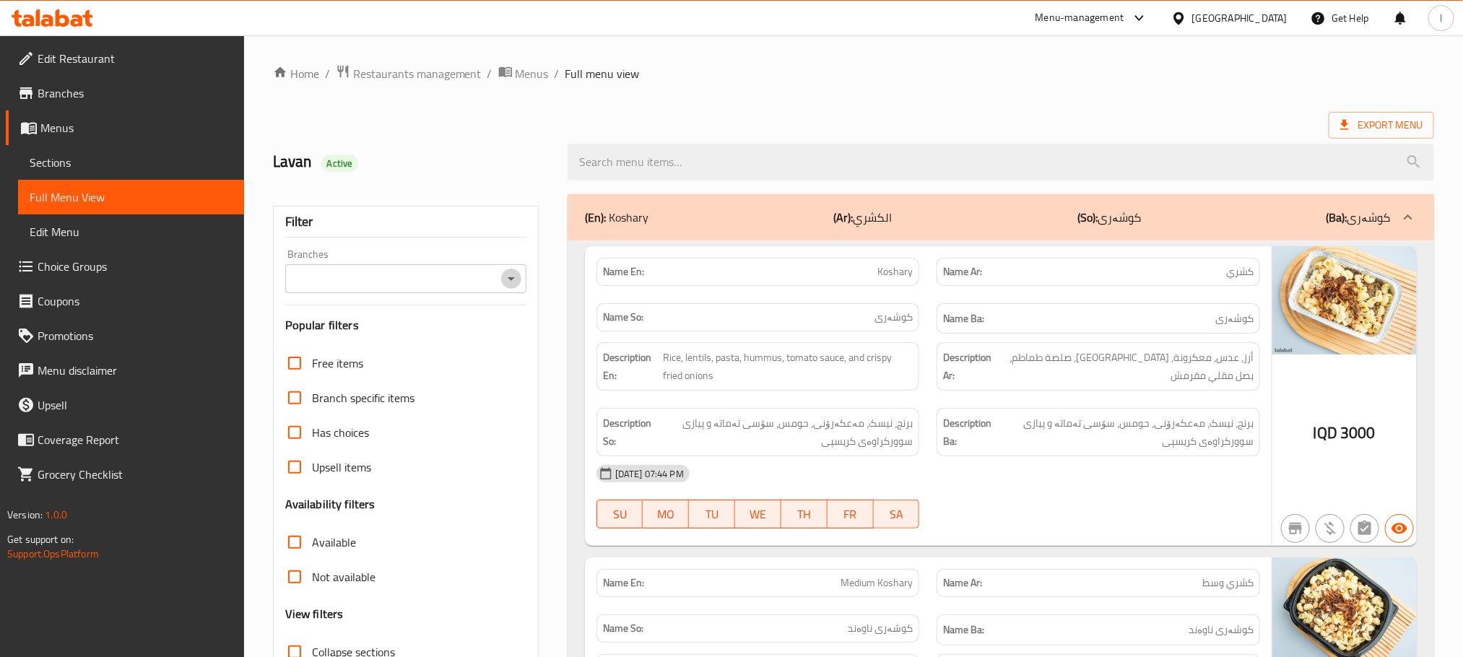
click at [507, 274] on icon "Open" at bounding box center [511, 278] width 17 height 17
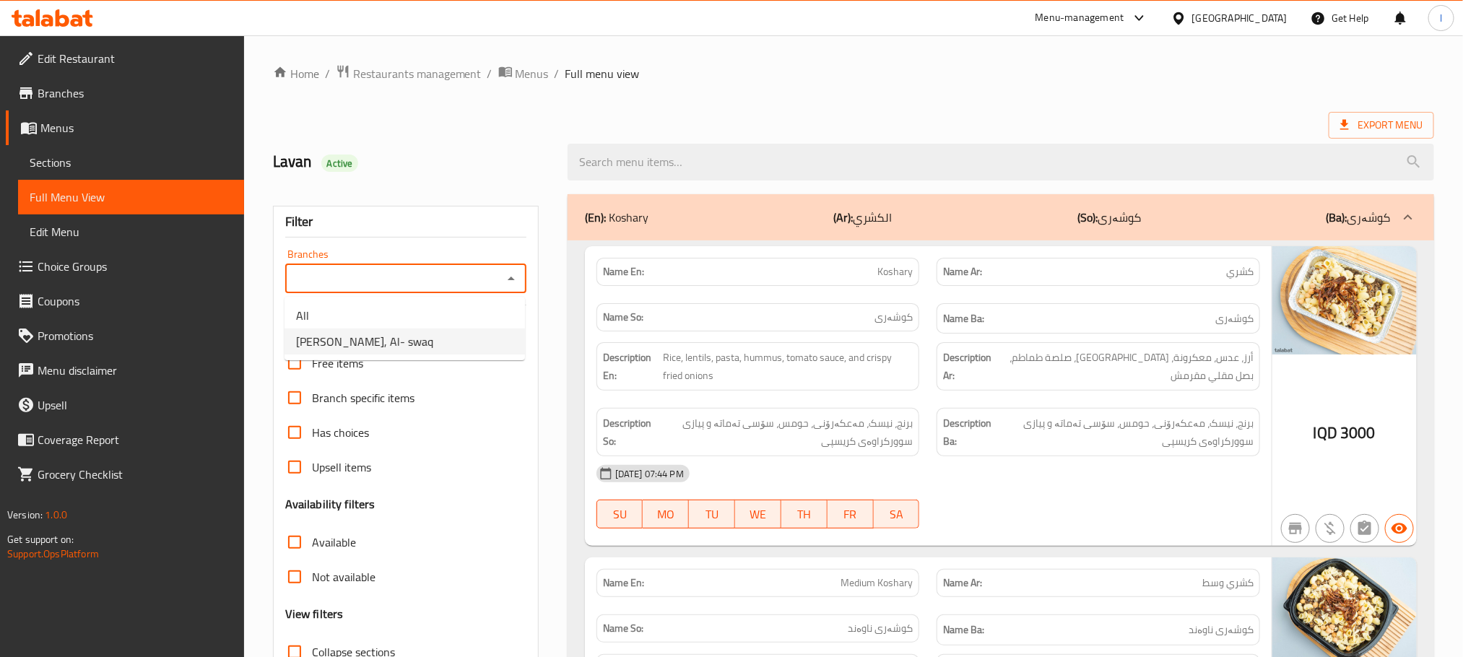
click at [403, 340] on span "[PERSON_NAME], Al- swaq" at bounding box center [364, 341] width 137 height 17
type input "[PERSON_NAME], Al- swaq"
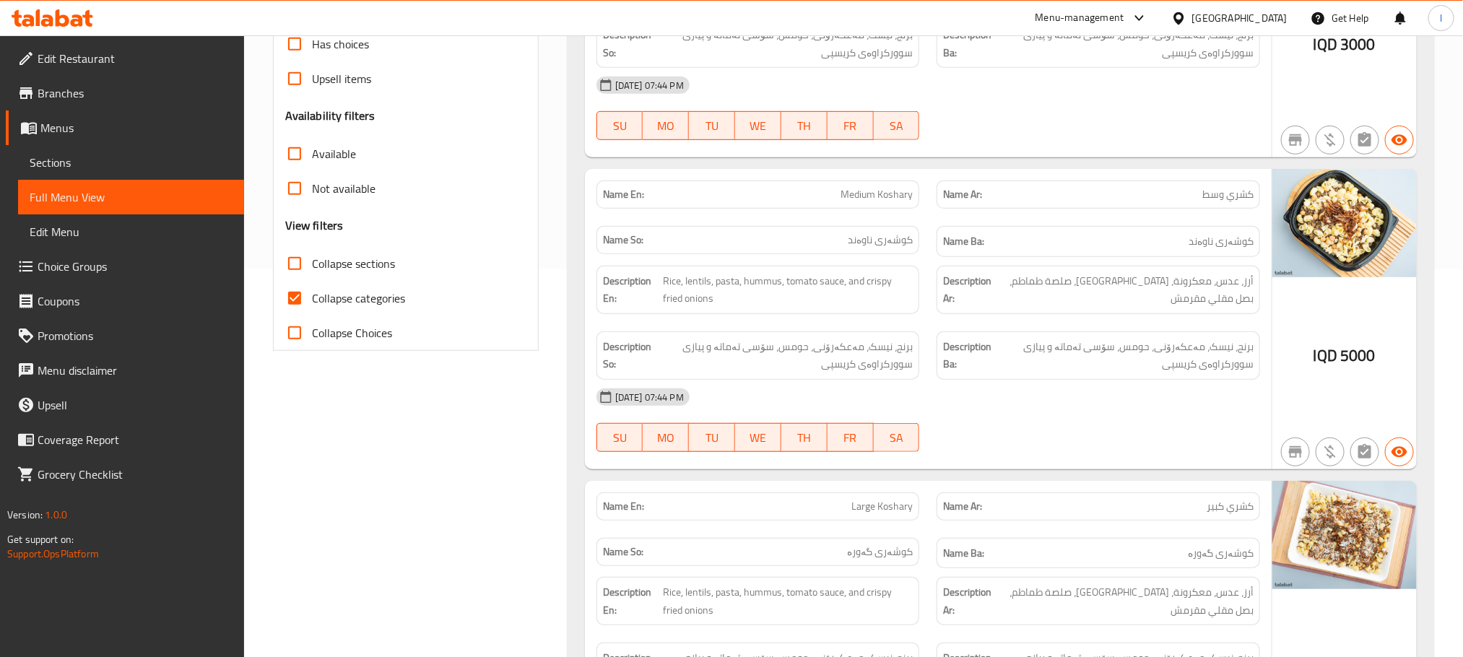
scroll to position [397, 0]
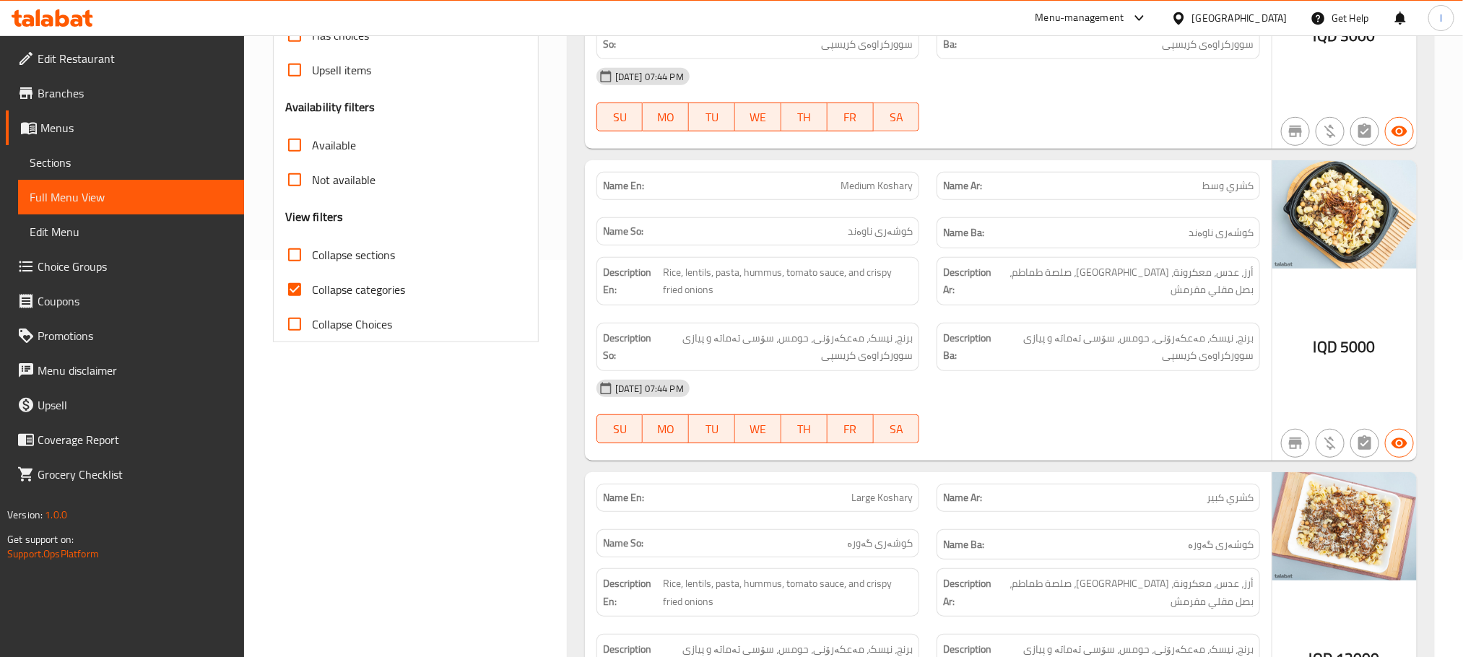
click at [292, 290] on input "Collapse categories" at bounding box center [294, 289] width 35 height 35
checkbox input "false"
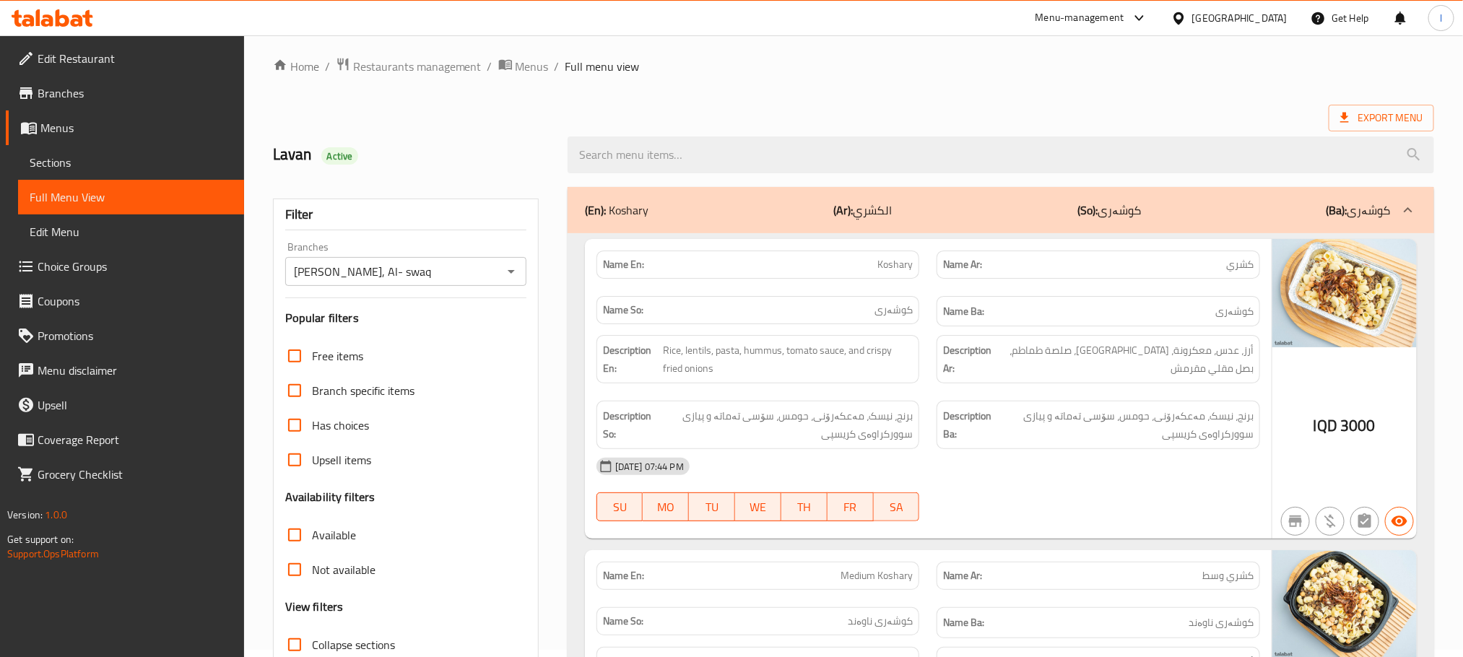
scroll to position [0, 0]
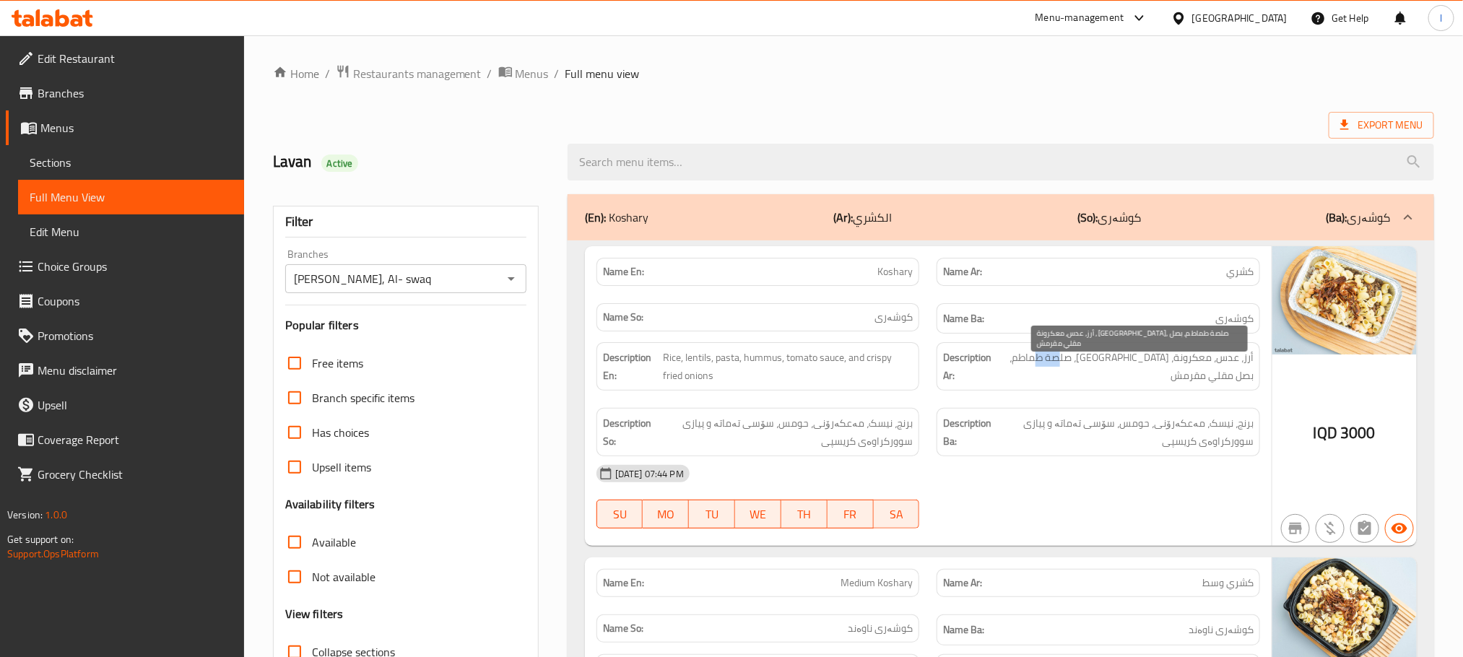
drag, startPoint x: 1054, startPoint y: 356, endPoint x: 1017, endPoint y: 356, distance: 36.8
click at [1017, 356] on span "أرز، عدس، معكرونة، [GEOGRAPHIC_DATA]، صلصة طماطم، بصل مقلي مقرمش" at bounding box center [1124, 366] width 259 height 35
copy span "مقلي"
click at [1016, 491] on div "[DATE] 07:44 PM" at bounding box center [928, 473] width 681 height 35
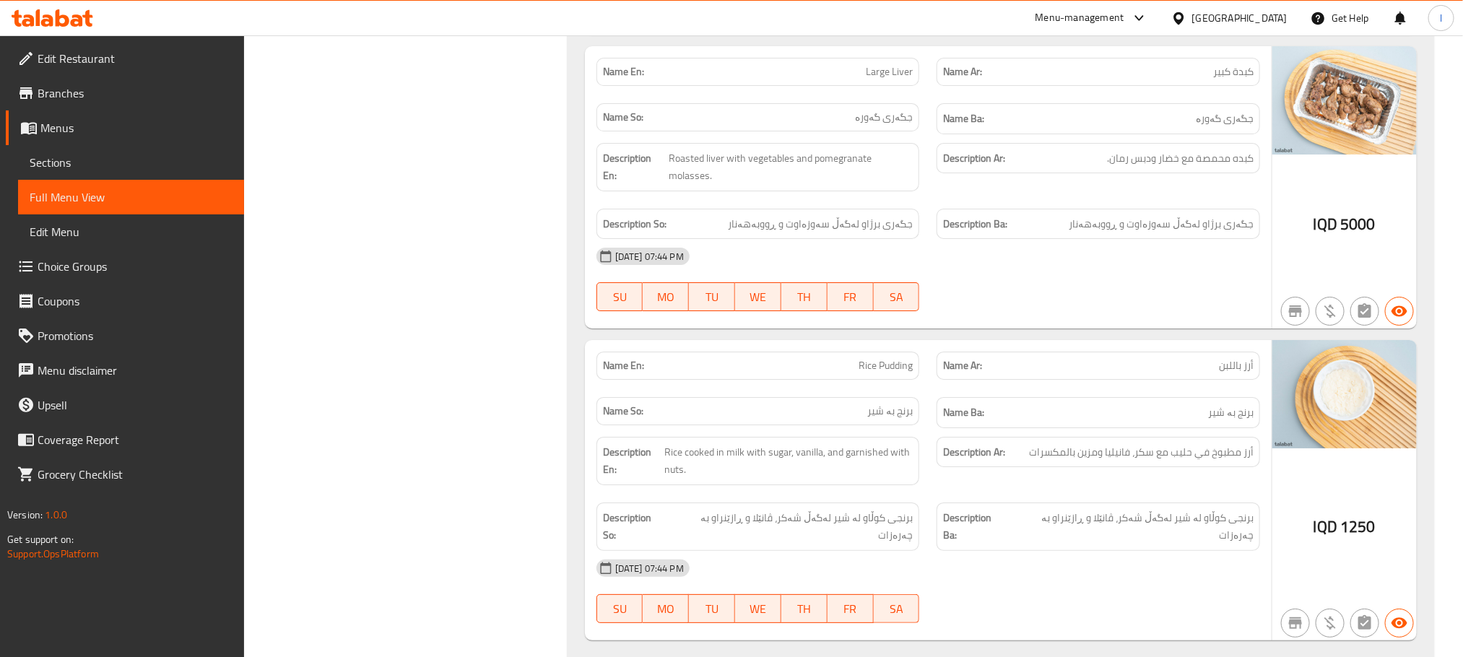
scroll to position [2806, 0]
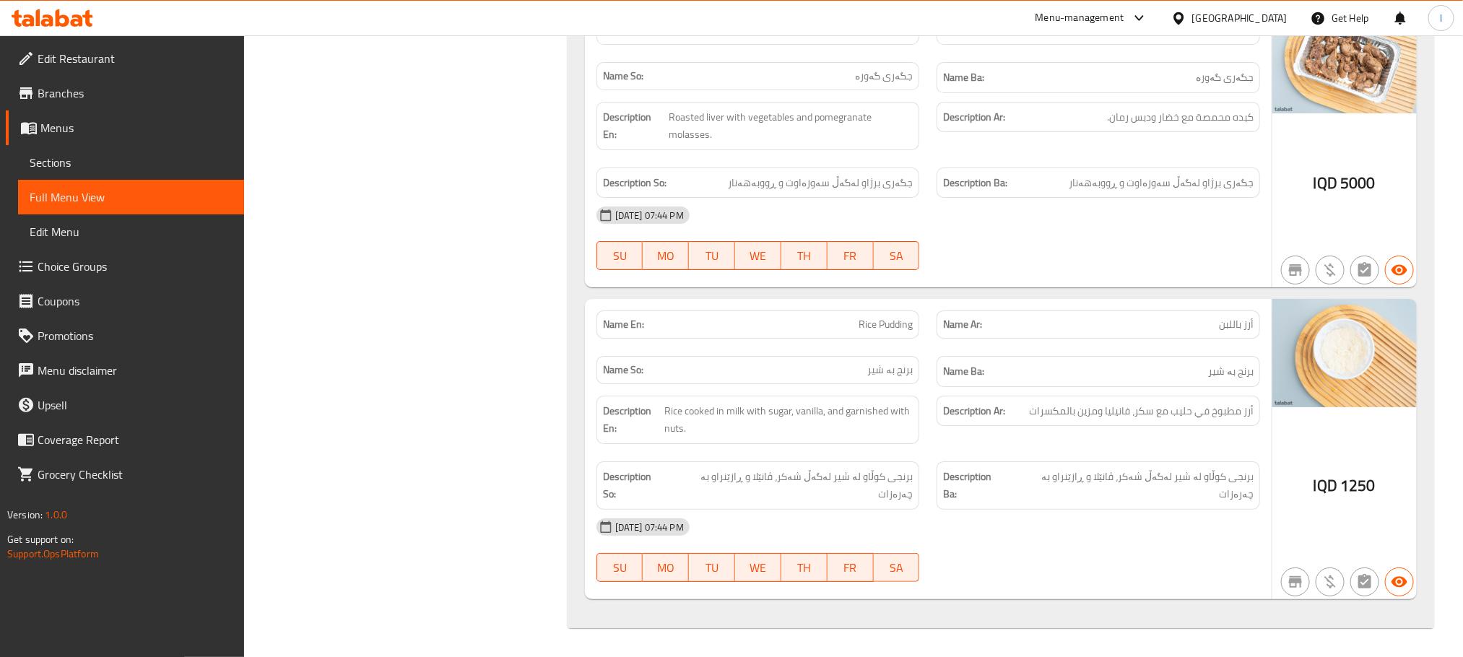
click at [58, 158] on span "Sections" at bounding box center [131, 162] width 203 height 17
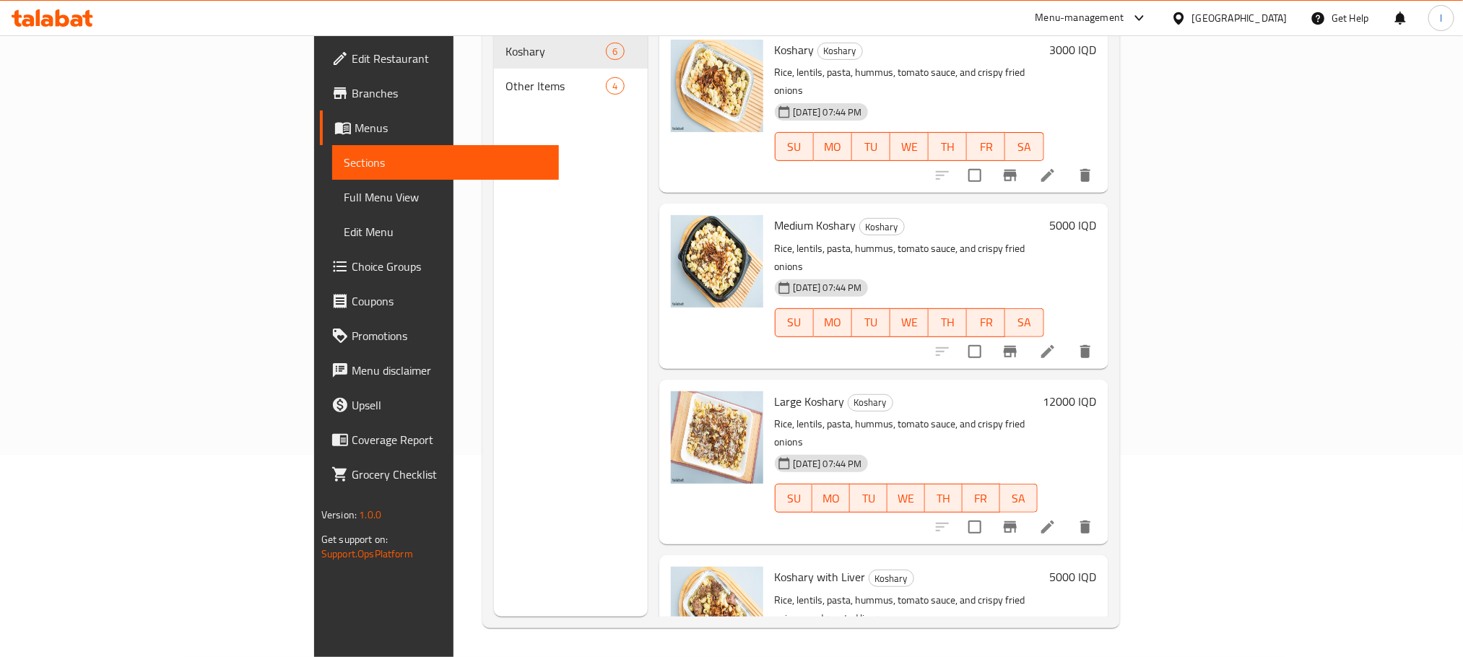
scroll to position [202, 0]
click at [344, 199] on span "Full Menu View" at bounding box center [445, 196] width 203 height 17
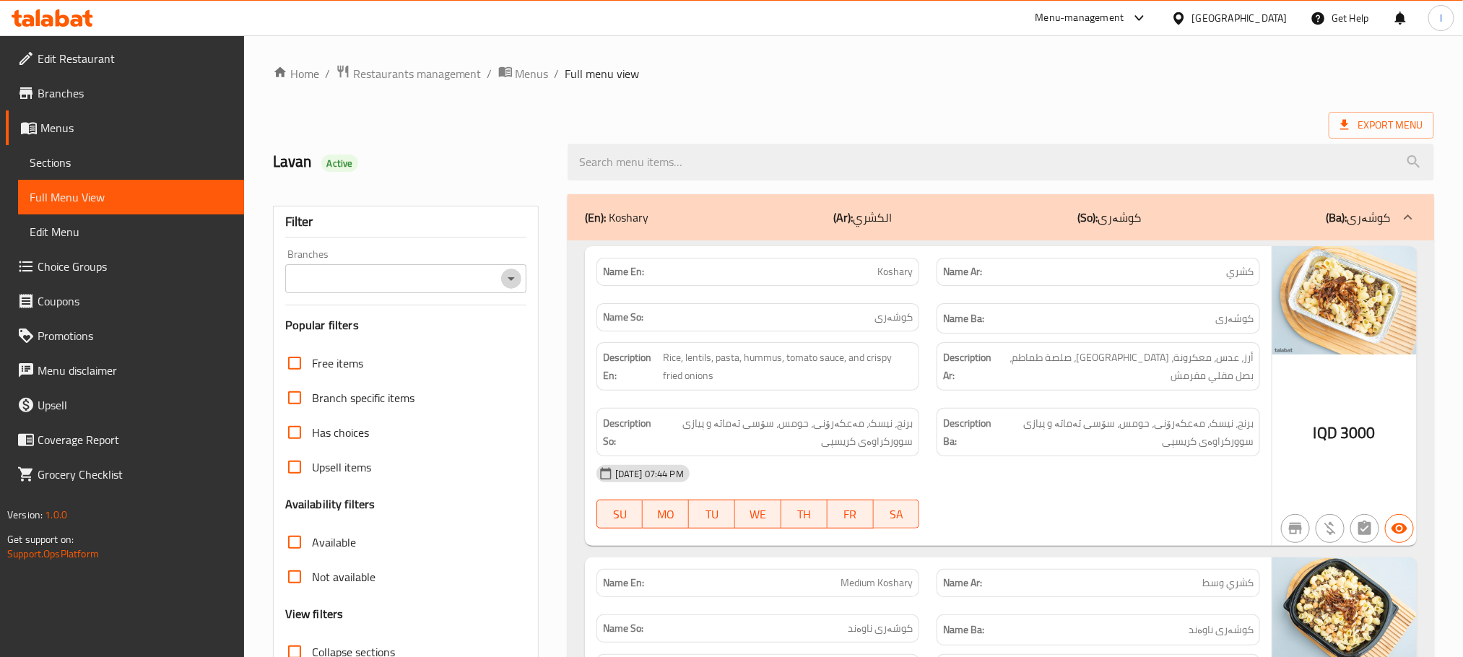
click at [516, 279] on icon "Open" at bounding box center [511, 278] width 17 height 17
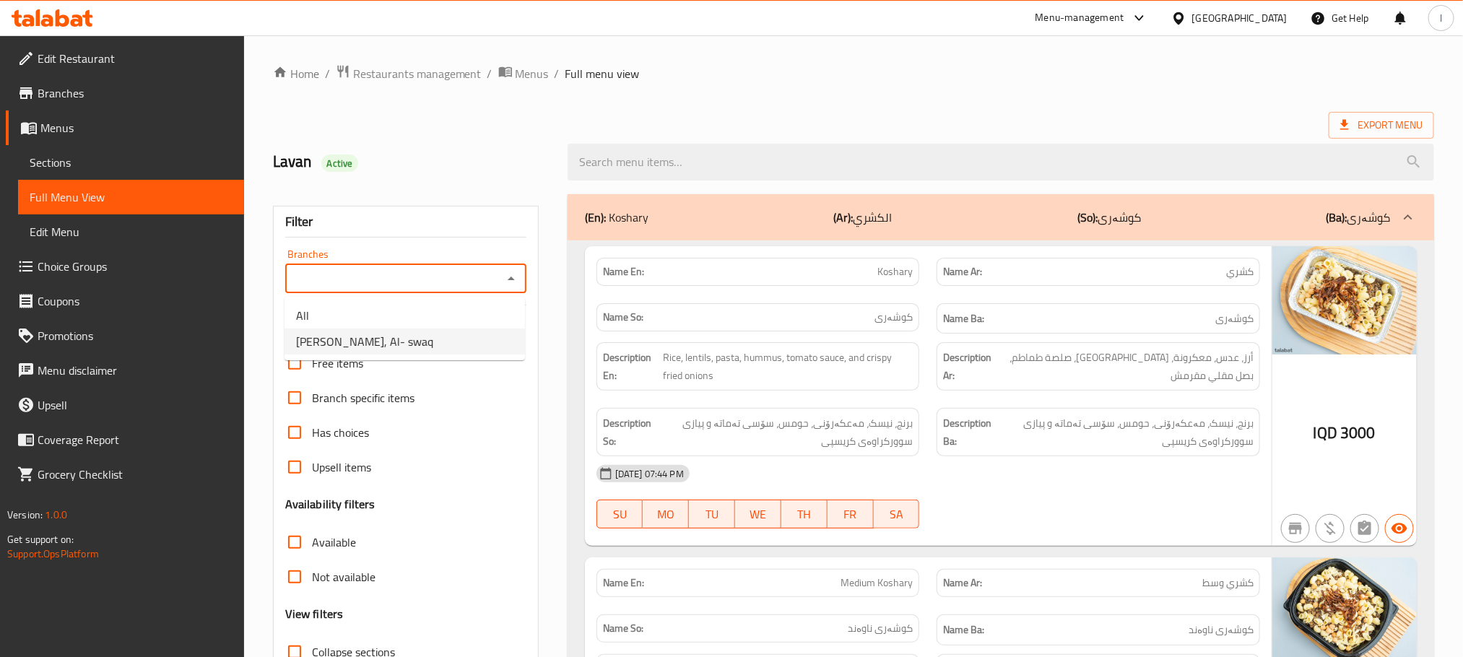
click at [455, 334] on li "[PERSON_NAME], Al- swaq" at bounding box center [405, 342] width 240 height 26
type input "[PERSON_NAME], Al- swaq"
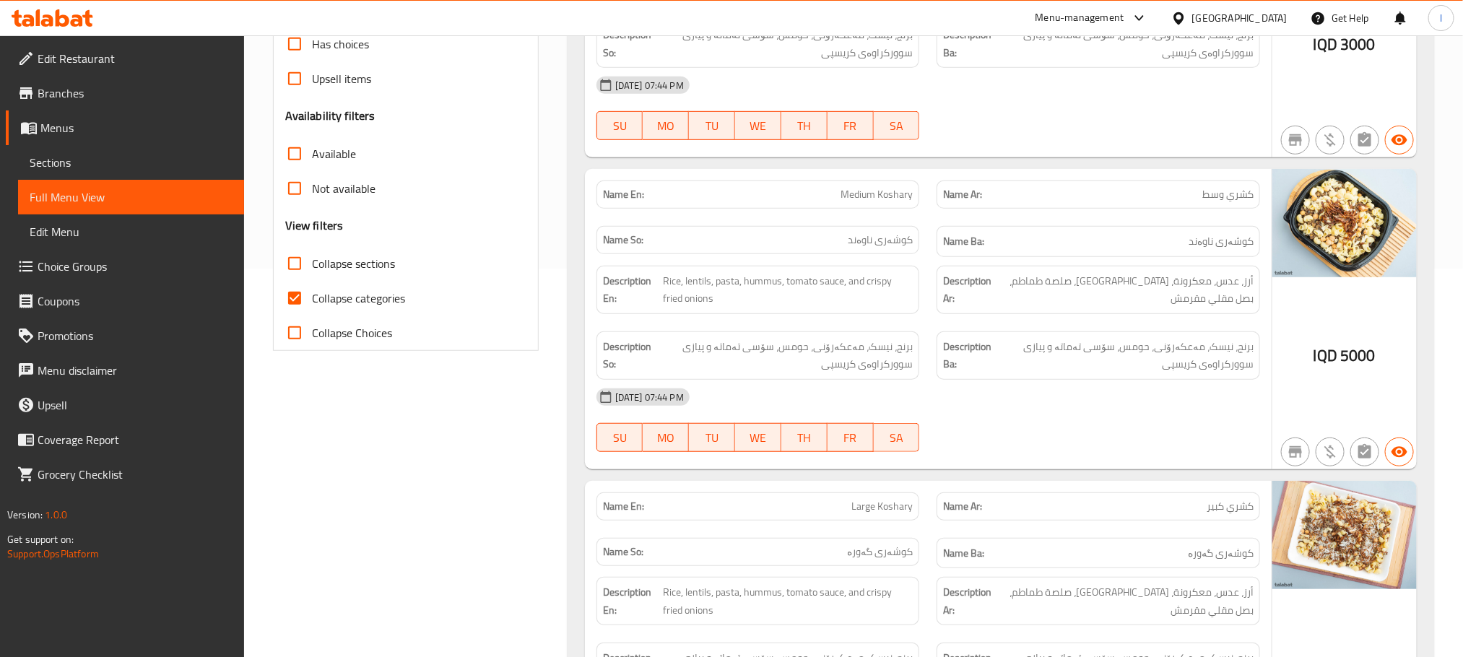
scroll to position [397, 0]
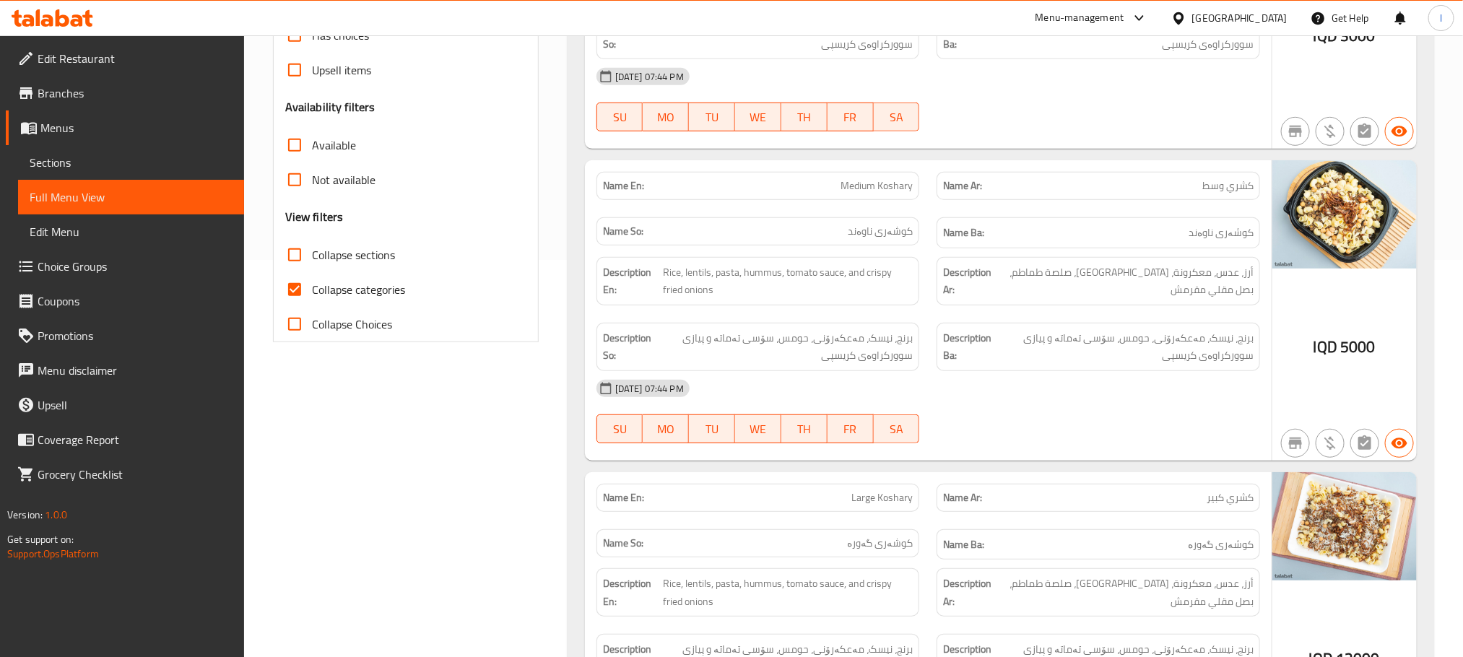
click at [295, 291] on input "Collapse categories" at bounding box center [294, 289] width 35 height 35
checkbox input "false"
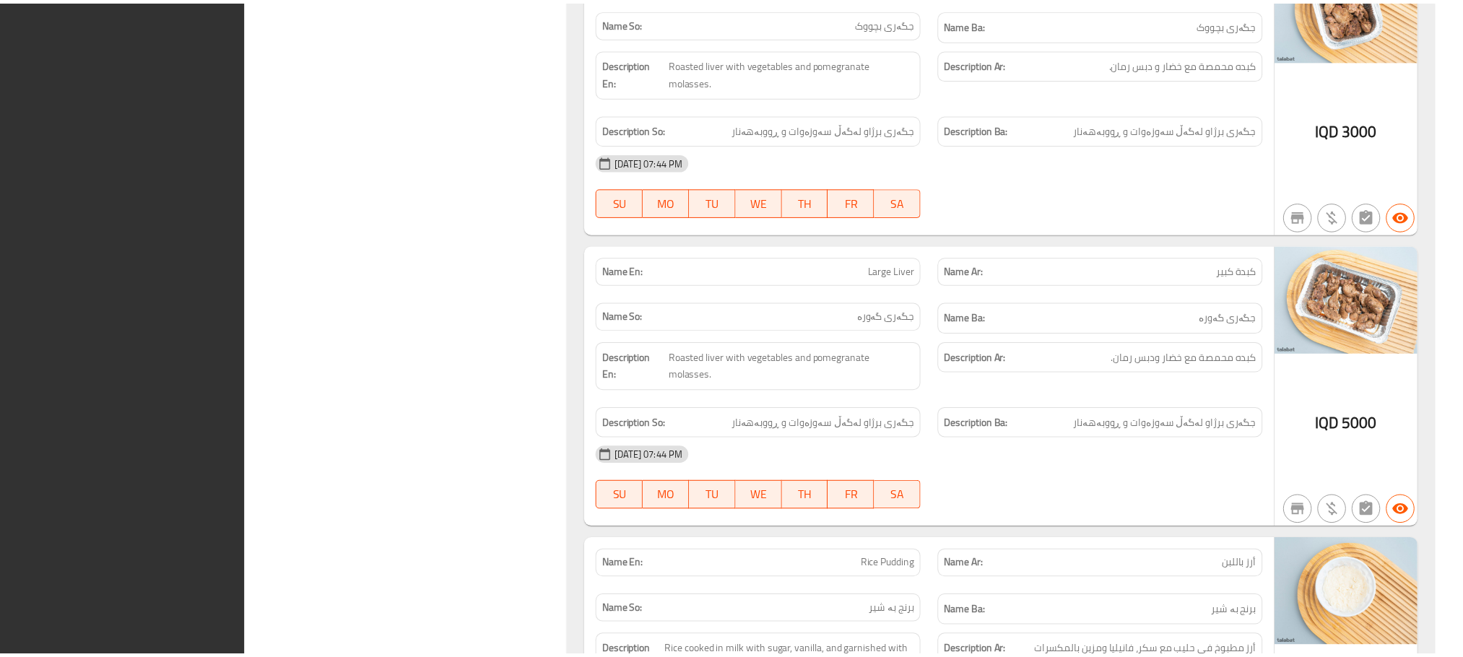
scroll to position [2771, 0]
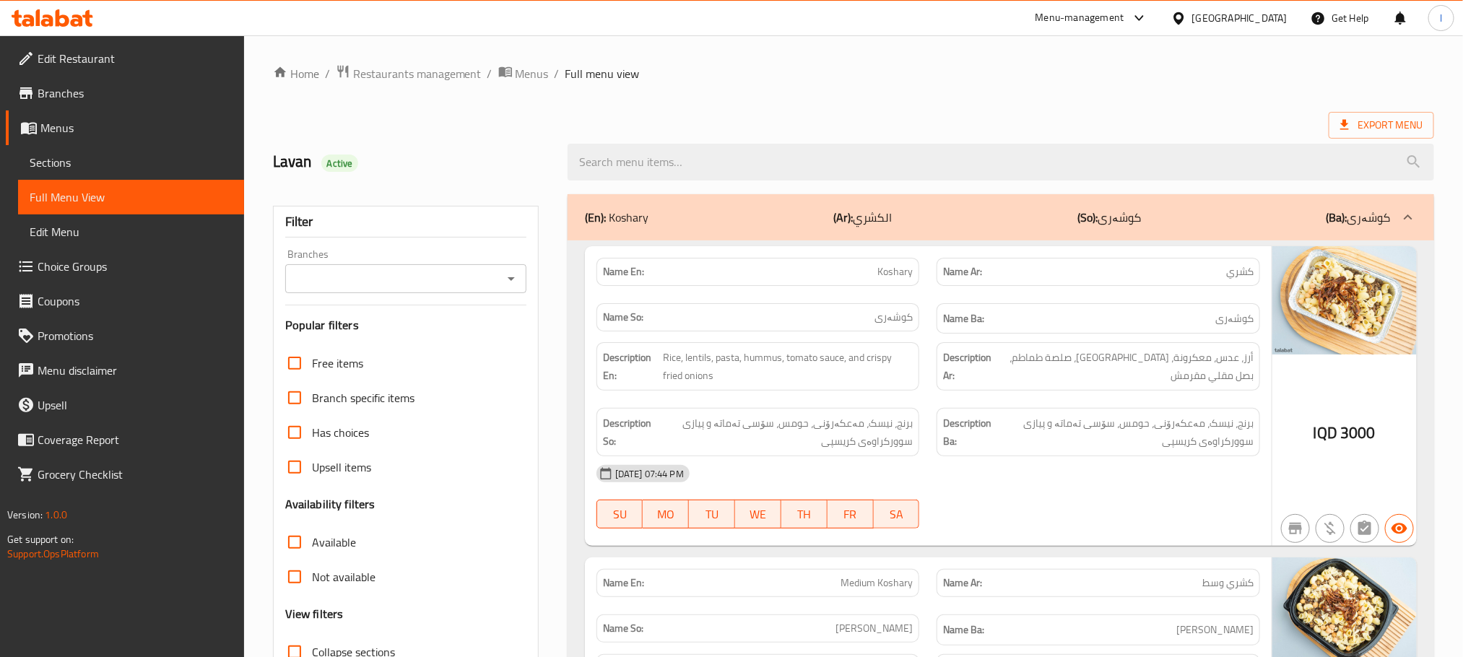
click at [81, 165] on span "Sections" at bounding box center [131, 162] width 203 height 17
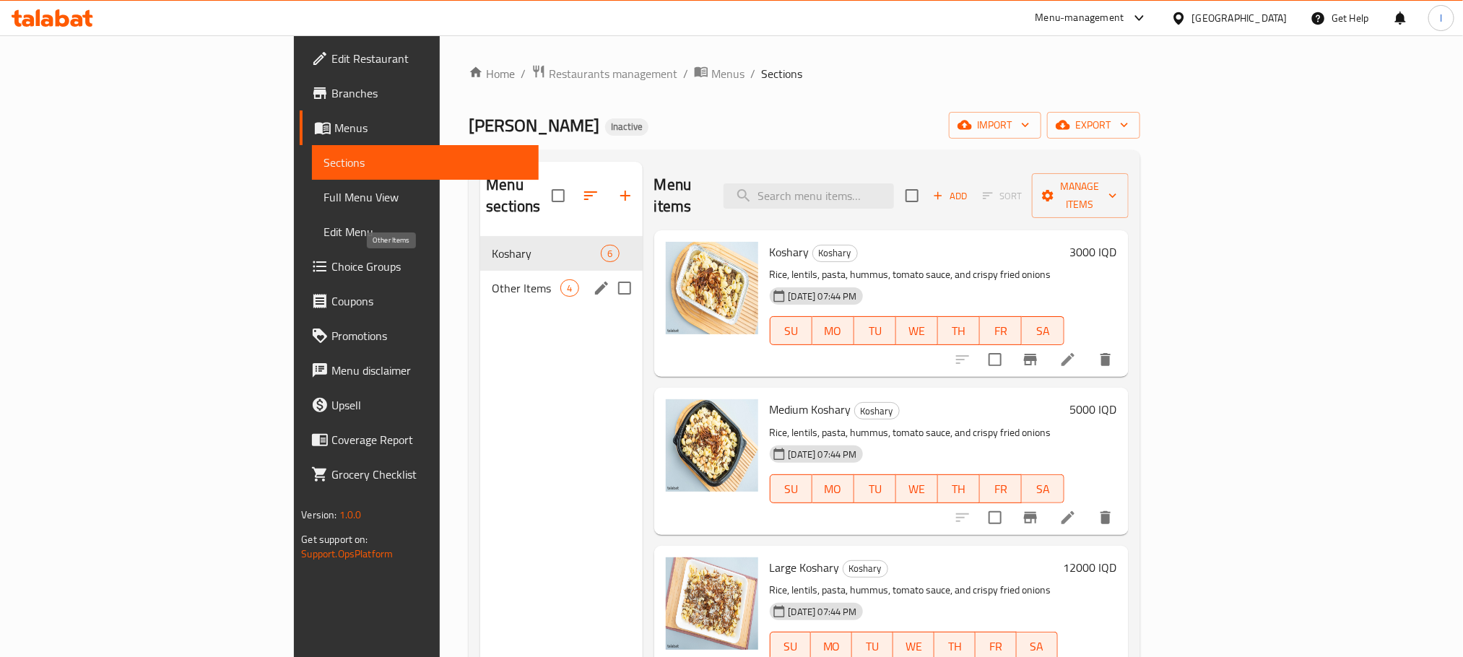
click at [492, 279] on span "Other Items" at bounding box center [526, 287] width 69 height 17
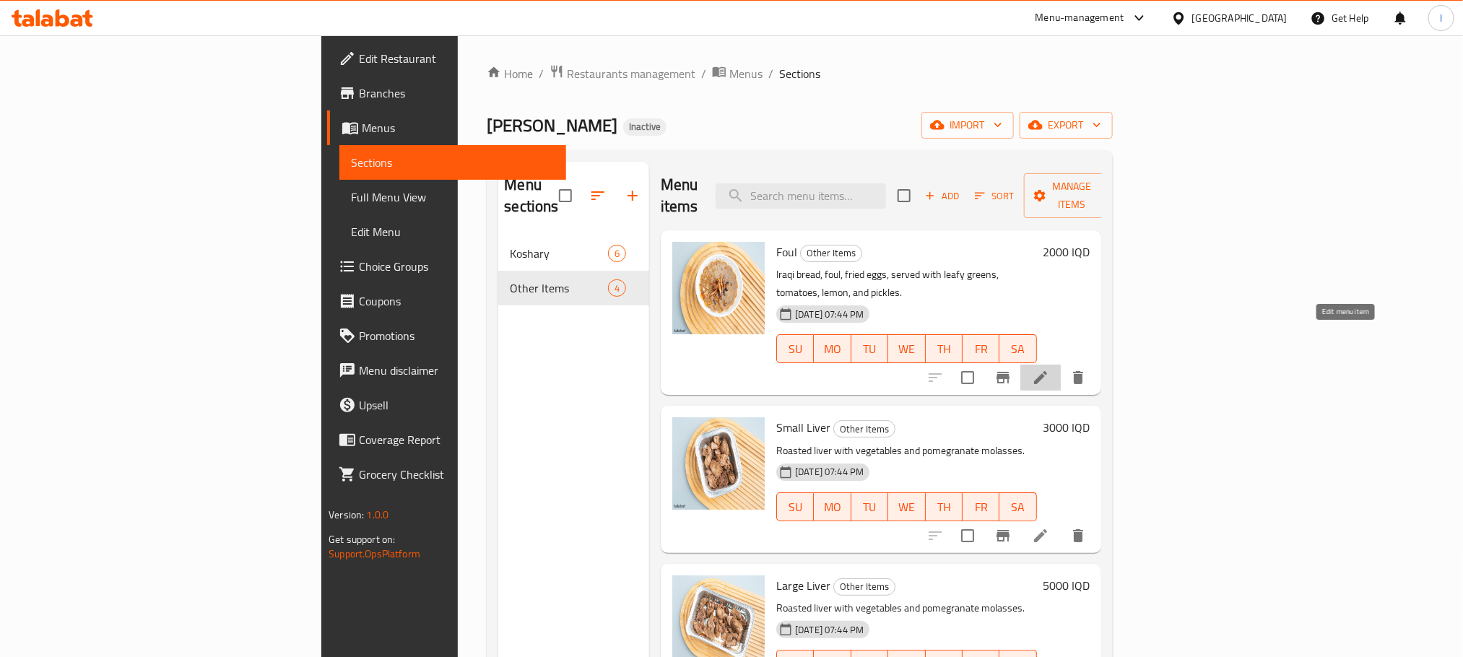
click at [1049, 369] on icon at bounding box center [1040, 377] width 17 height 17
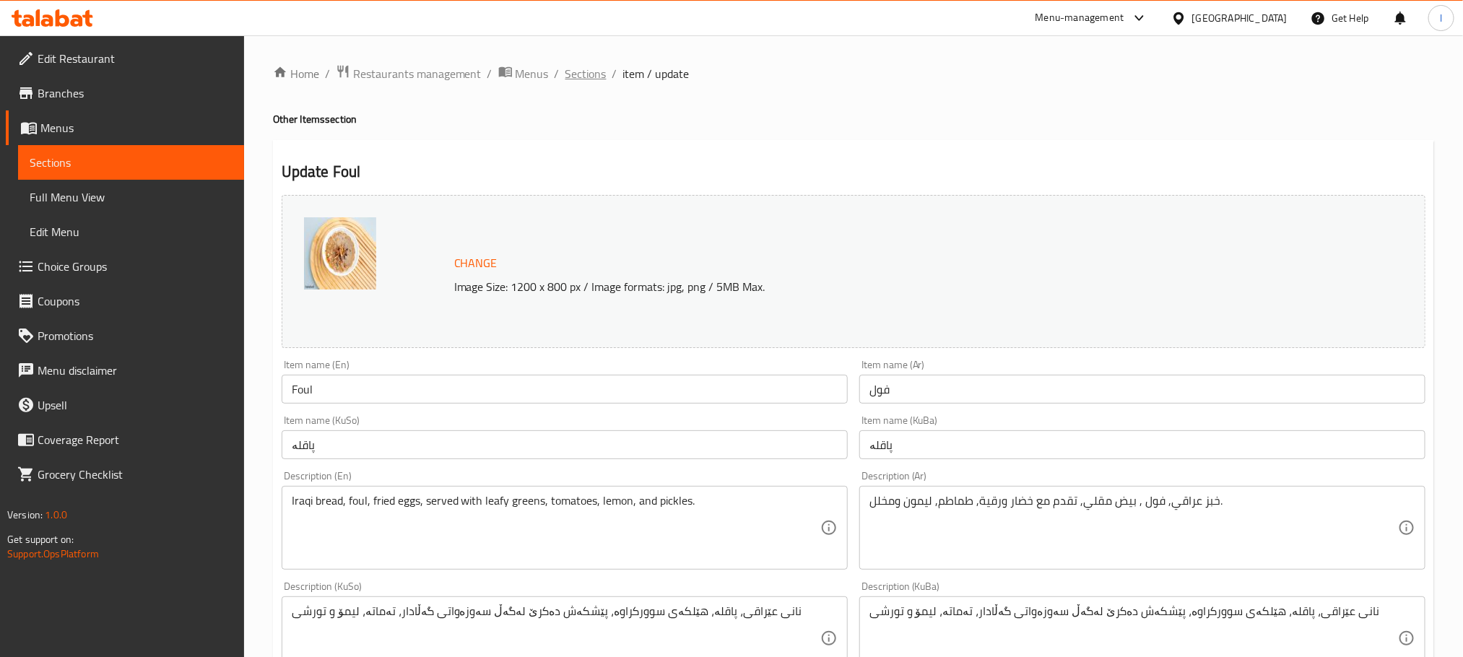
click at [590, 79] on span "Sections" at bounding box center [585, 73] width 41 height 17
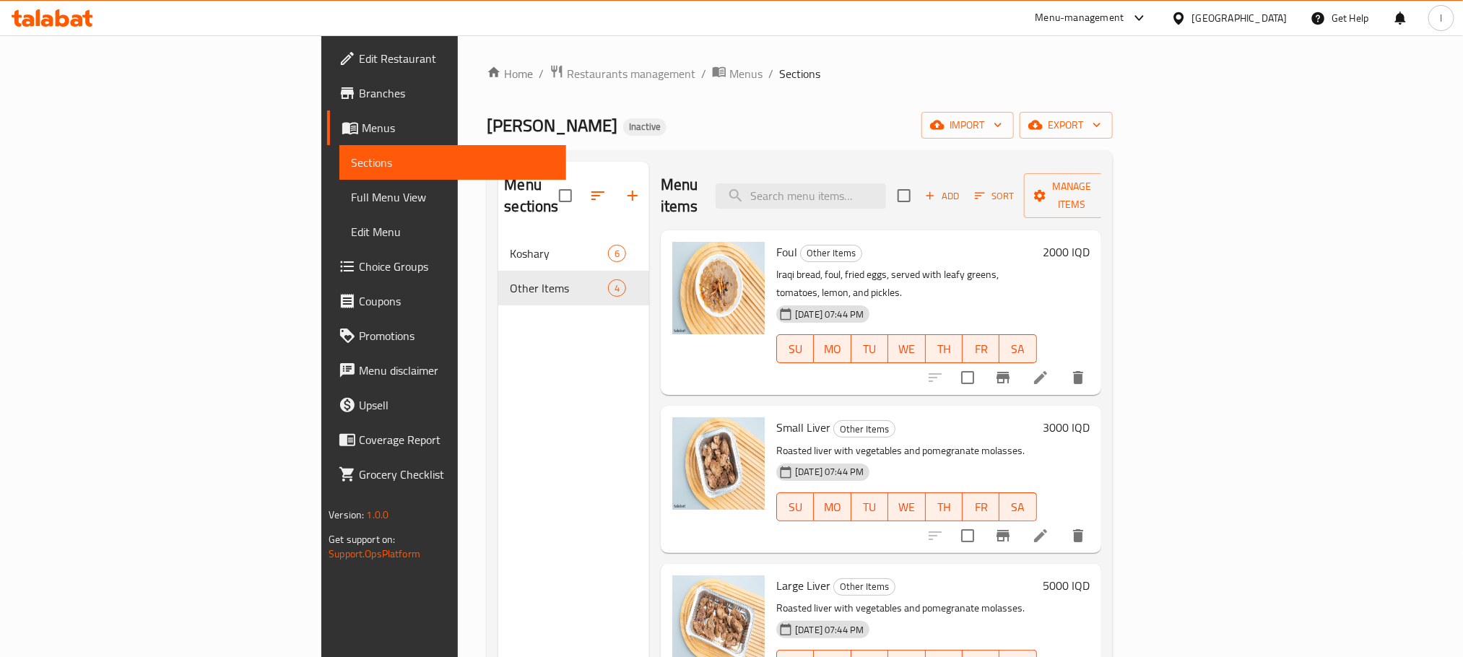
click at [1061, 523] on li at bounding box center [1040, 536] width 40 height 26
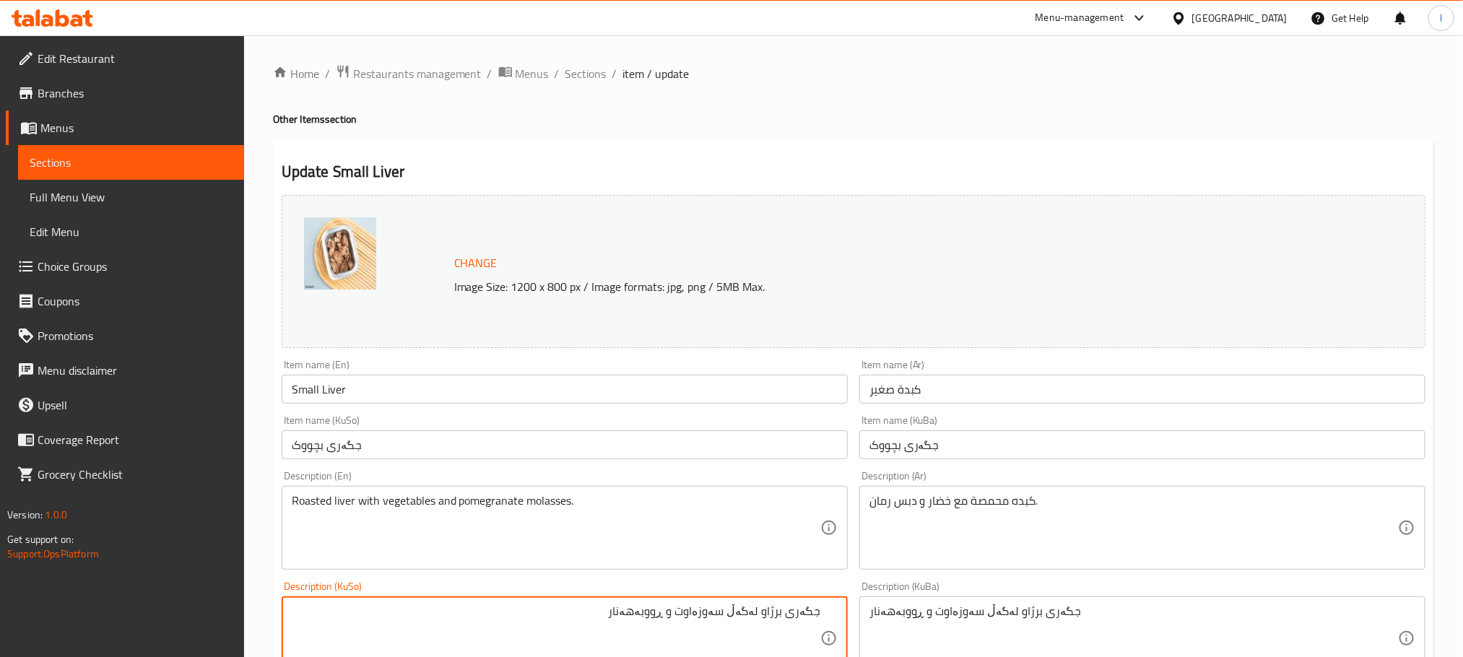
click at [701, 612] on textarea "جگەری برژاو لەگەڵ سەوزەاوت و ڕووبەهەنار" at bounding box center [556, 638] width 529 height 69
click at [750, 610] on textarea "جگەری برژاو لەگەڵ سەوزەوات و ڕووبەهەنار" at bounding box center [556, 638] width 529 height 69
type textarea "جگەری برژاو لەگەڵ سەوزەوات و ڕووبەهەنار"
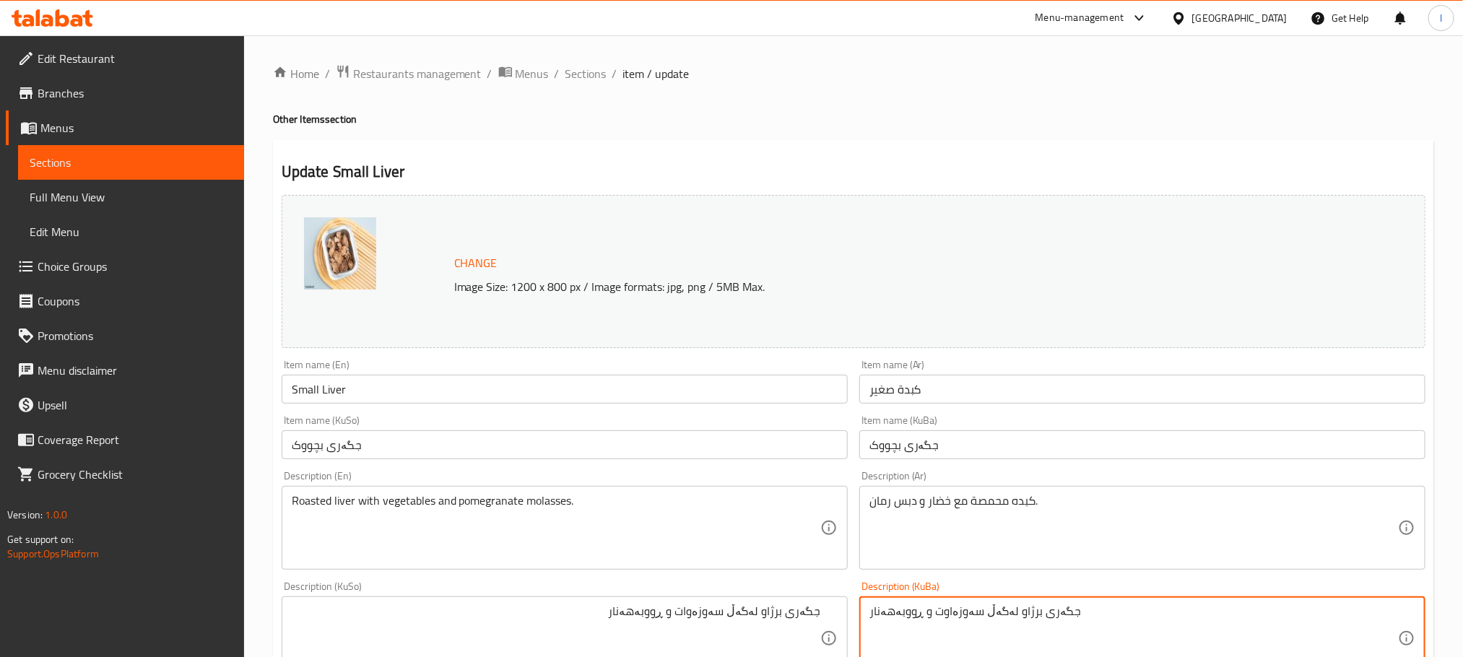
click at [899, 605] on textarea "جگەری برژاو لەگەڵ سەوزەاوت و ڕووبەهەنار" at bounding box center [1134, 638] width 529 height 69
paste textarea "وا"
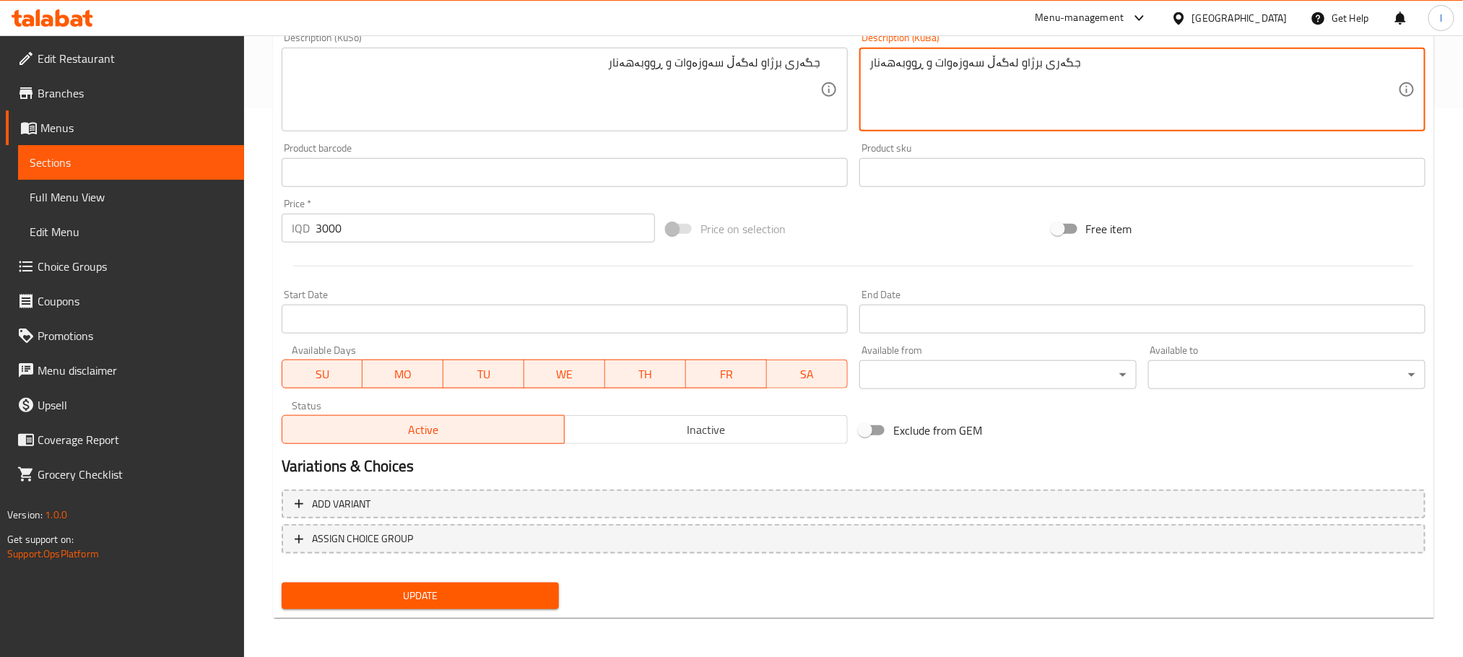
type textarea "جگەری برژاو لەگەڵ سەوزەوات و ڕووبەهەنار"
click at [529, 592] on span "Update" at bounding box center [420, 596] width 254 height 18
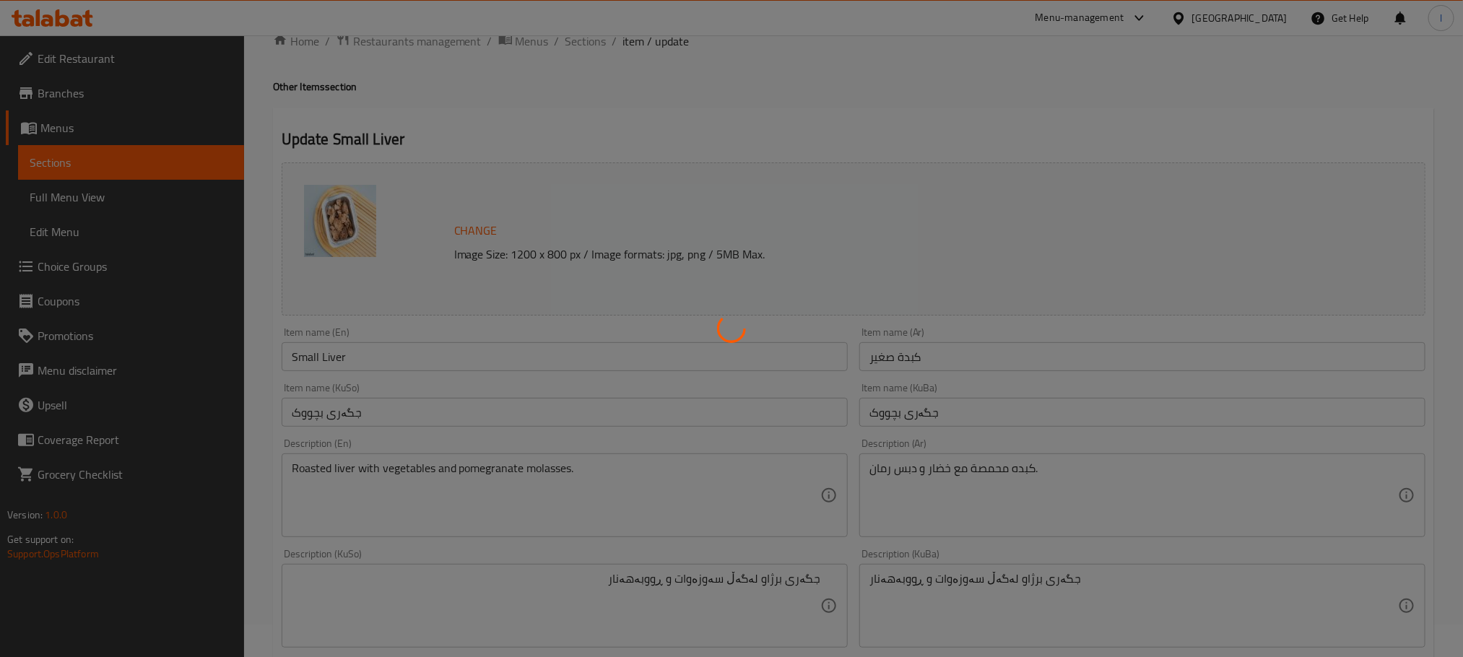
scroll to position [0, 0]
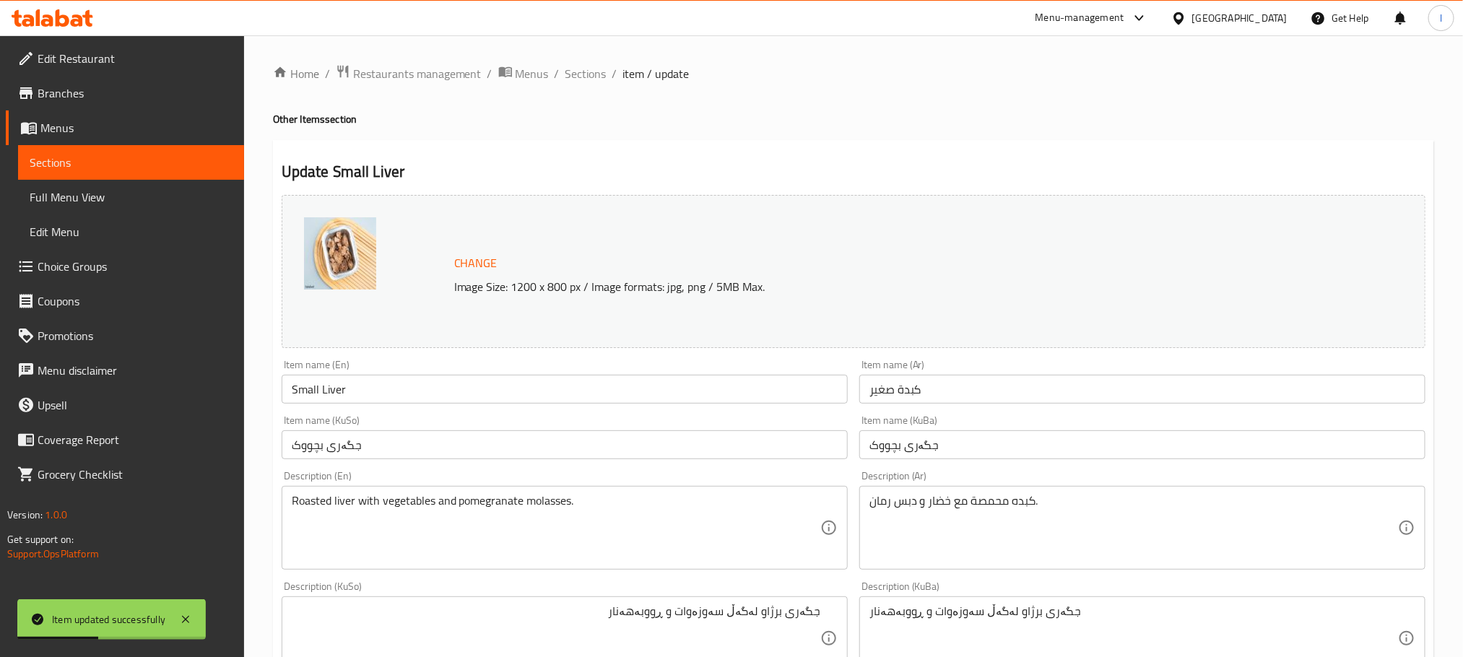
click at [581, 89] on div "Home / Restaurants management / Menus / Sections / item / update Other Items se…" at bounding box center [853, 621] width 1161 height 1114
click at [584, 79] on span "Sections" at bounding box center [585, 73] width 41 height 17
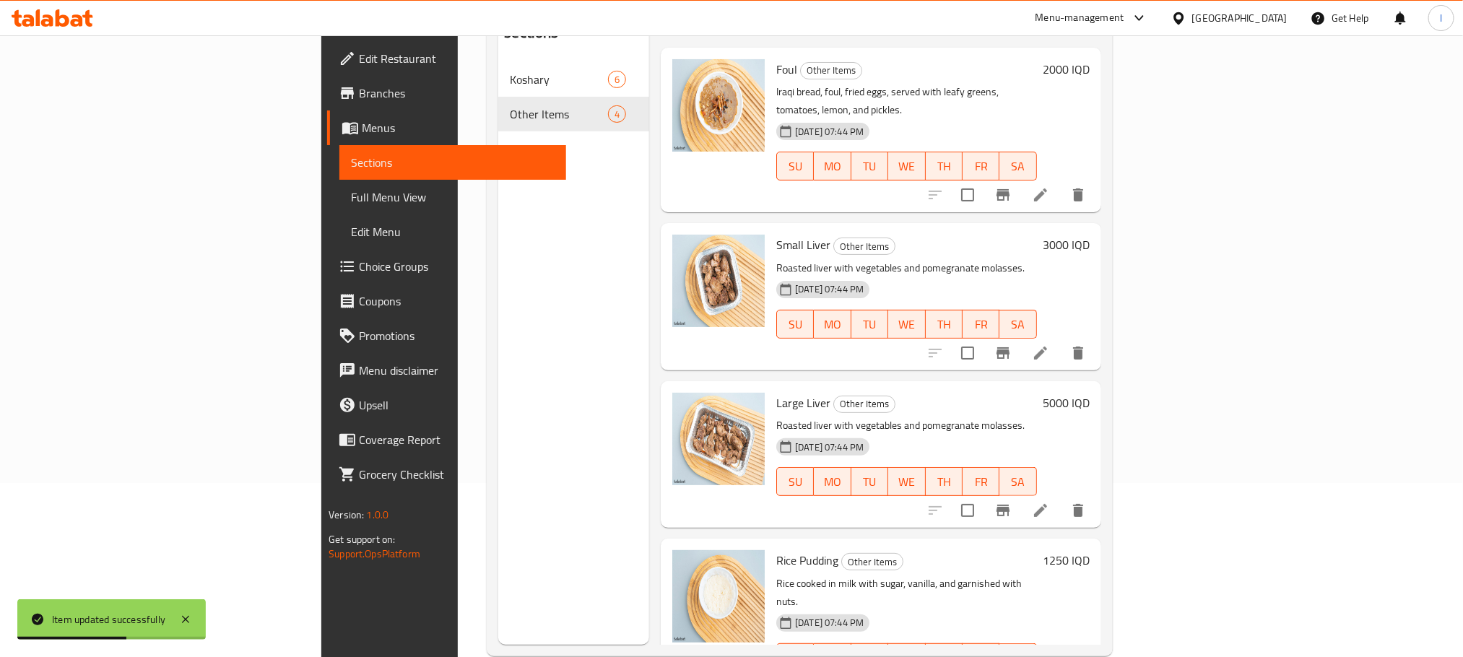
scroll to position [202, 0]
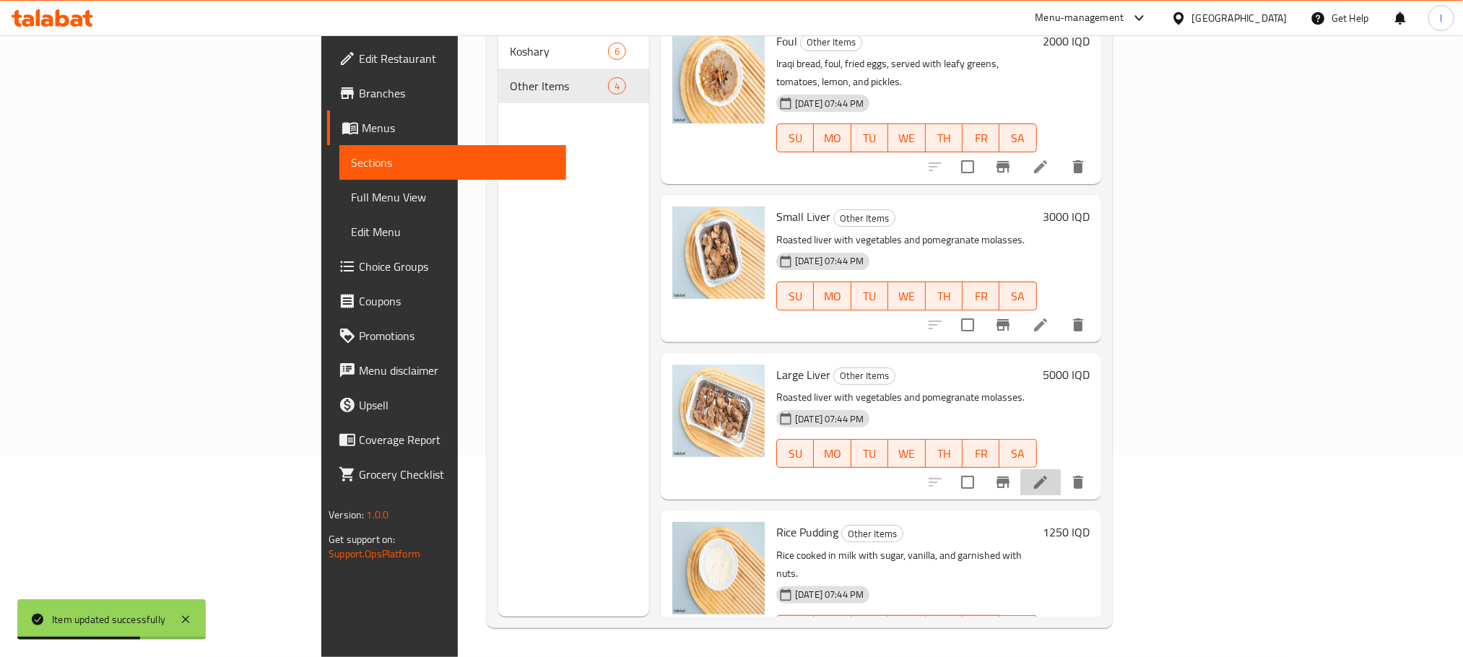
click at [1061, 469] on li at bounding box center [1040, 482] width 40 height 26
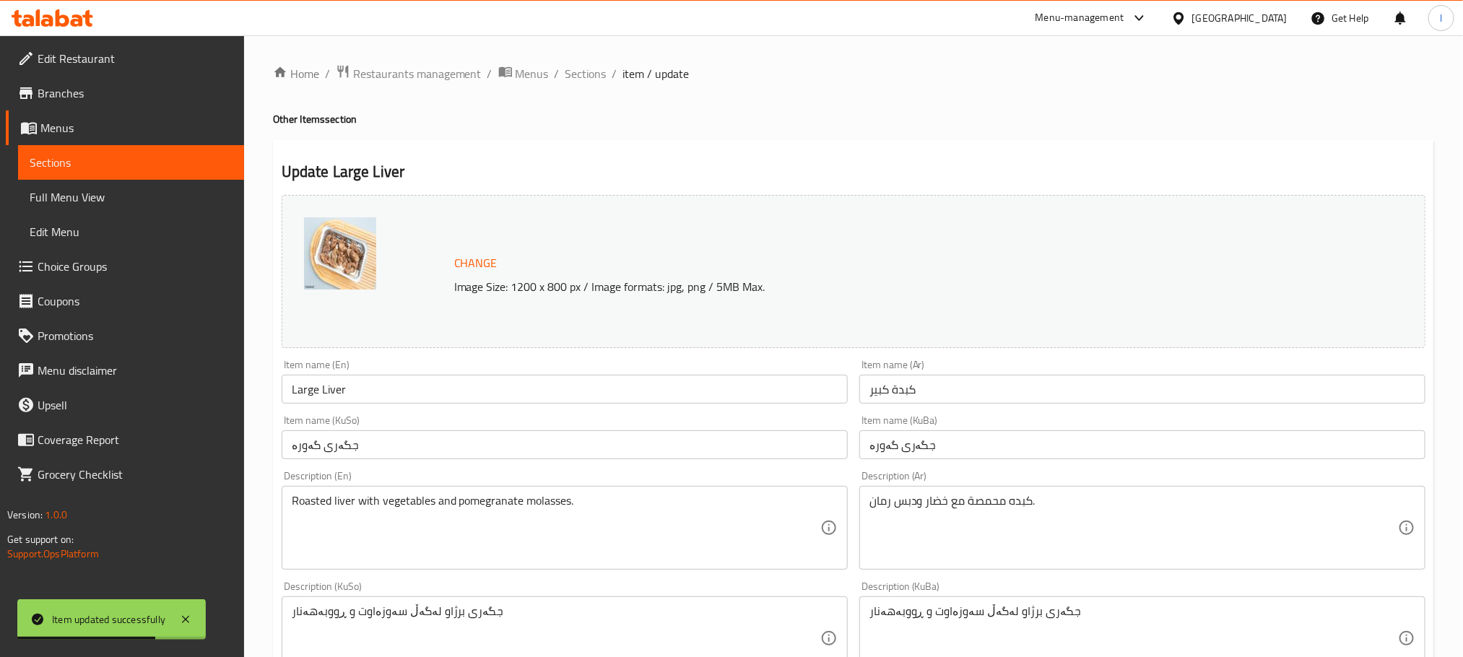
scroll to position [549, 0]
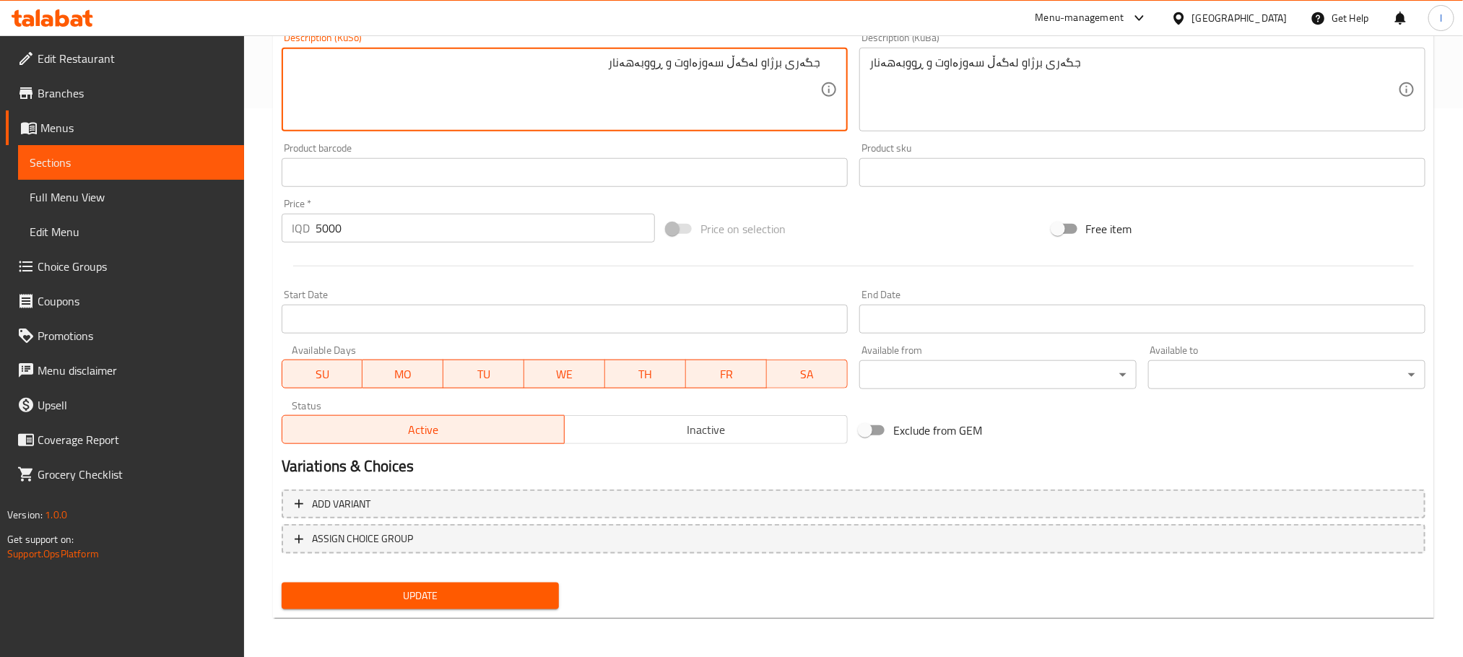
click at [698, 61] on textarea "جگەری برژاو لەگەڵ سەوزەاوت و ڕووبەهەنار" at bounding box center [556, 90] width 529 height 69
click at [700, 79] on textarea "جگەری برژاو لەگەڵ سەوزەوات و ڕووبەهەنار" at bounding box center [556, 90] width 529 height 69
type textarea "جگەری برژاو لەگەڵ سەوزەوات و ڕووبەهەنار"
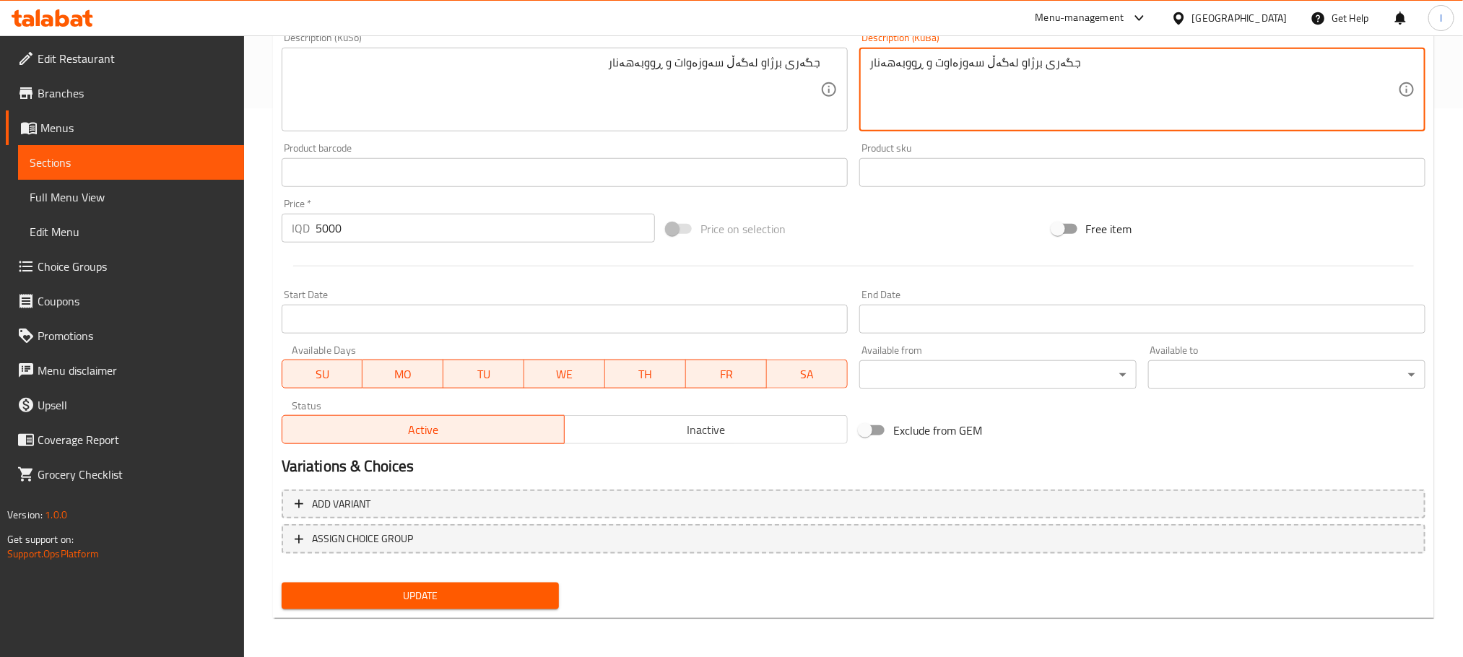
click at [932, 59] on textarea "جگەری برژاو لەگەڵ سەوزەاوت و ڕووبەهەنار" at bounding box center [1134, 90] width 529 height 69
paste textarea "وا"
type textarea "جگەری برژاو لەگەڵ سەوزەوات و ڕووبەهەنار"
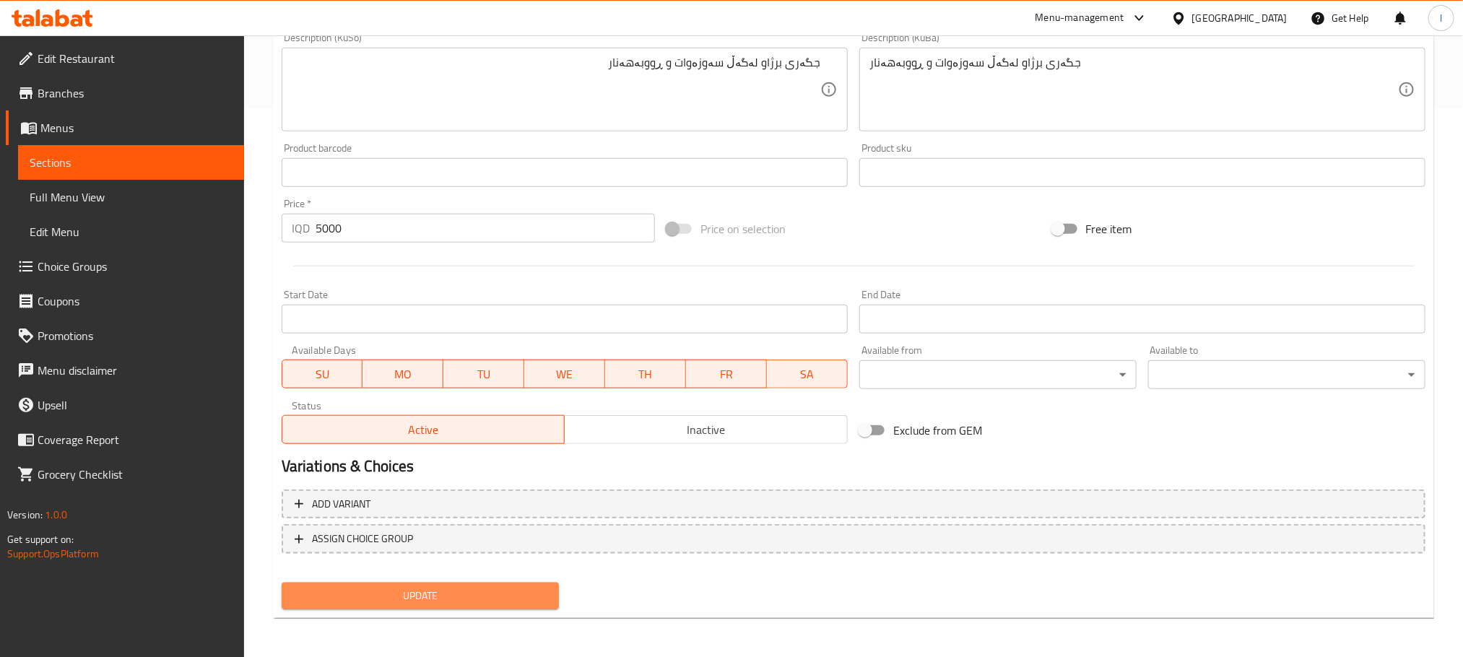
click at [519, 599] on span "Update" at bounding box center [420, 596] width 254 height 18
